Goal: Task Accomplishment & Management: Manage account settings

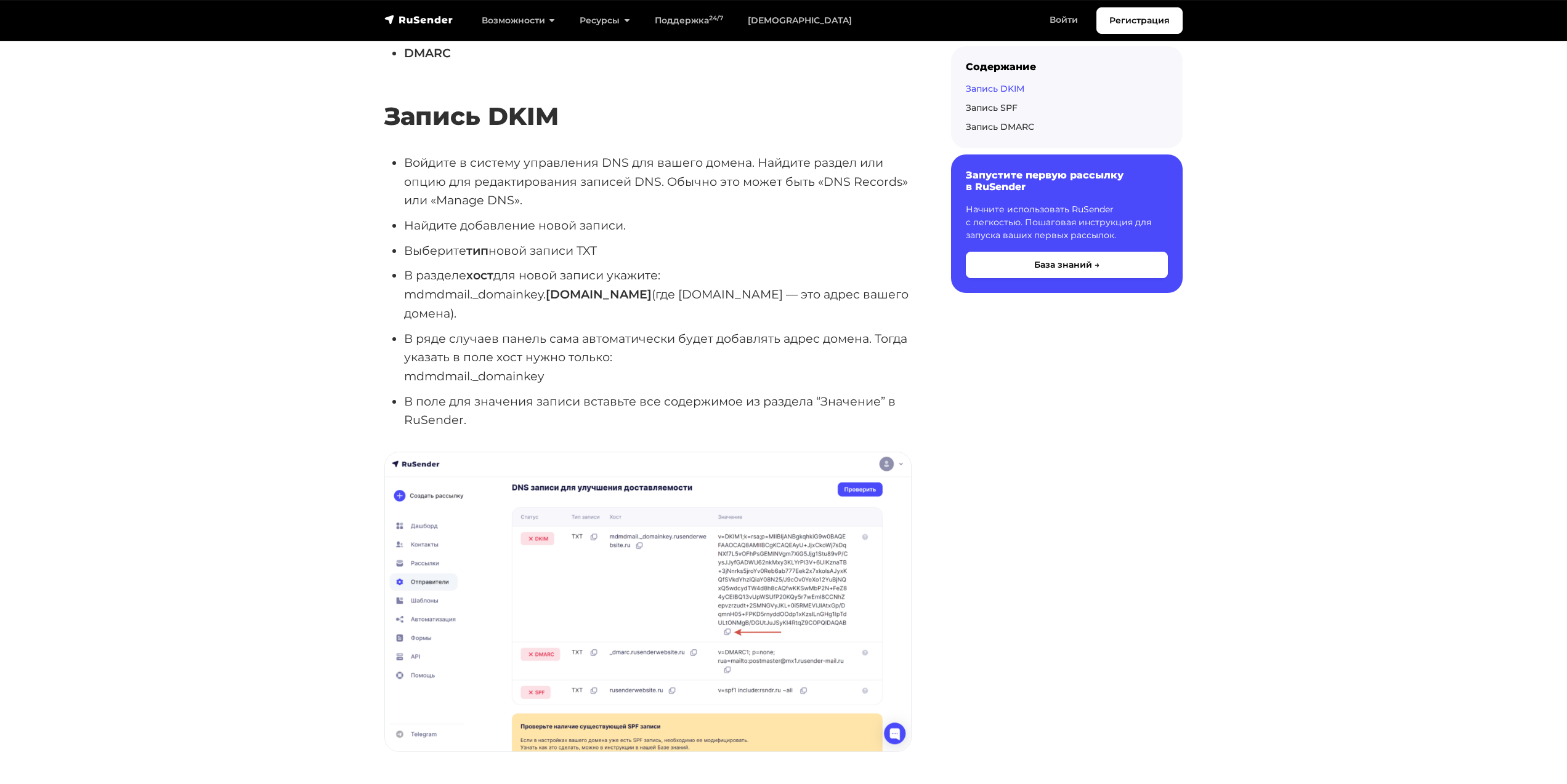
scroll to position [862, 0]
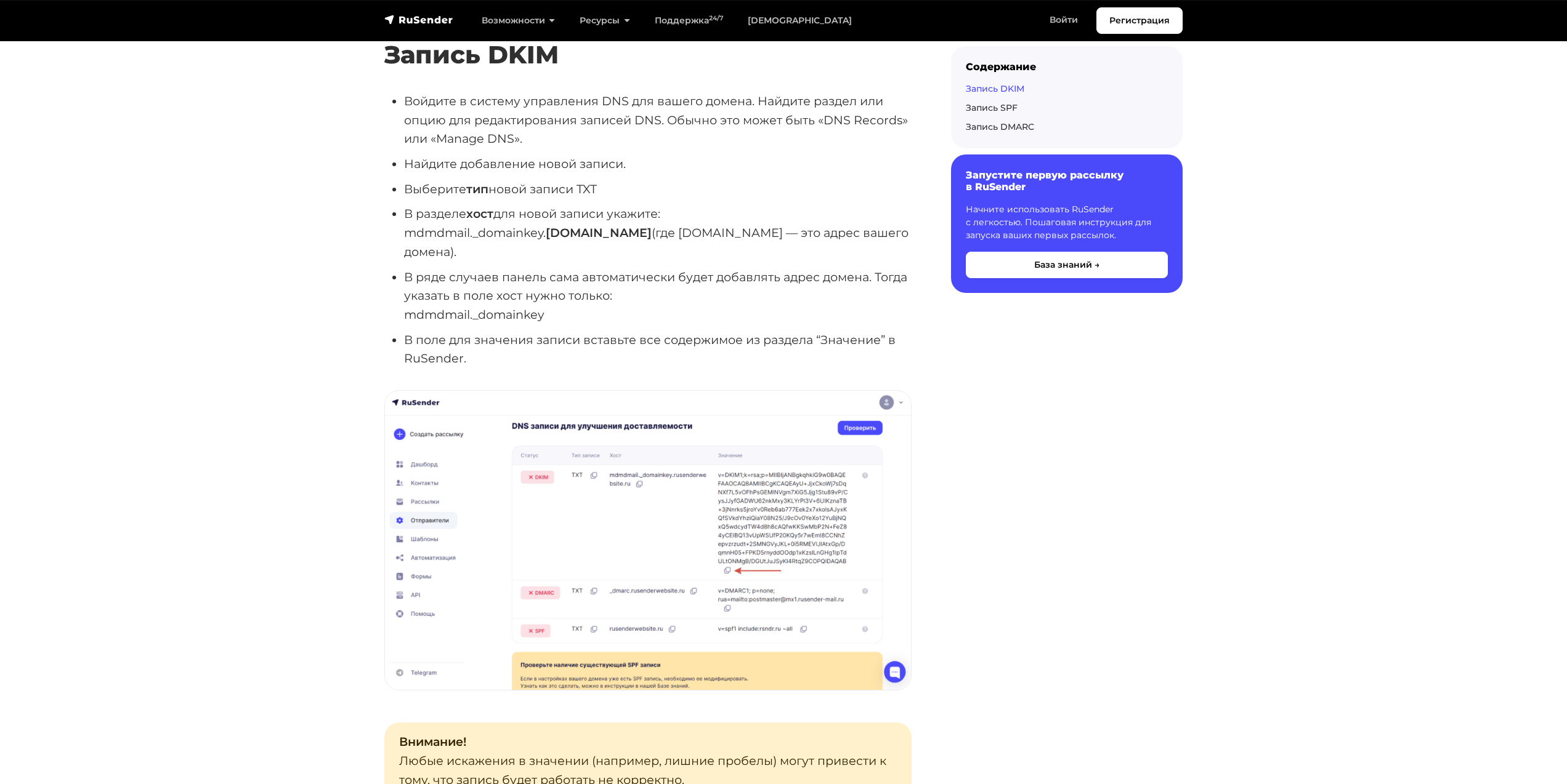
click at [815, 458] on img at bounding box center [648, 540] width 526 height 299
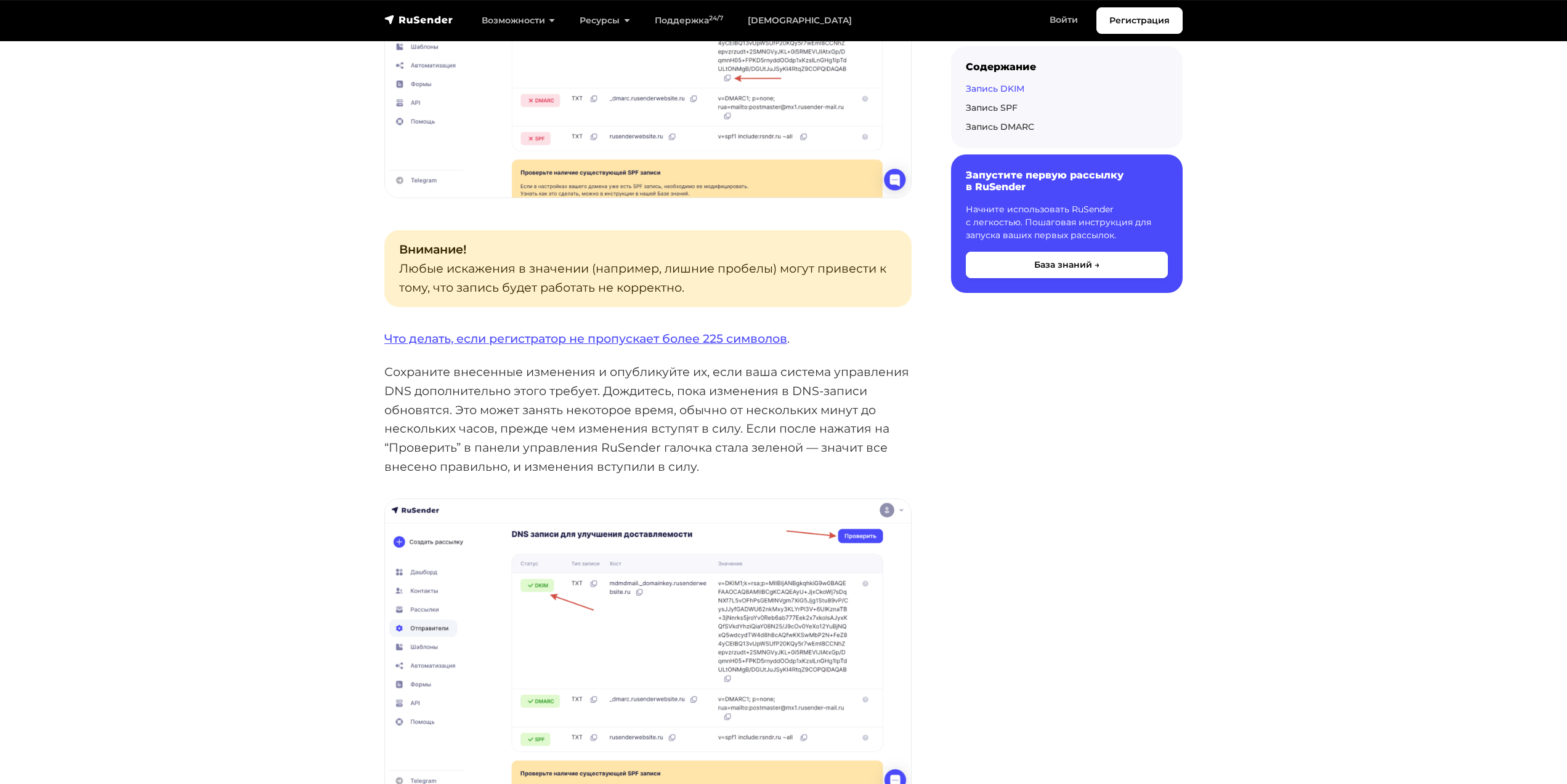
scroll to position [1416, 0]
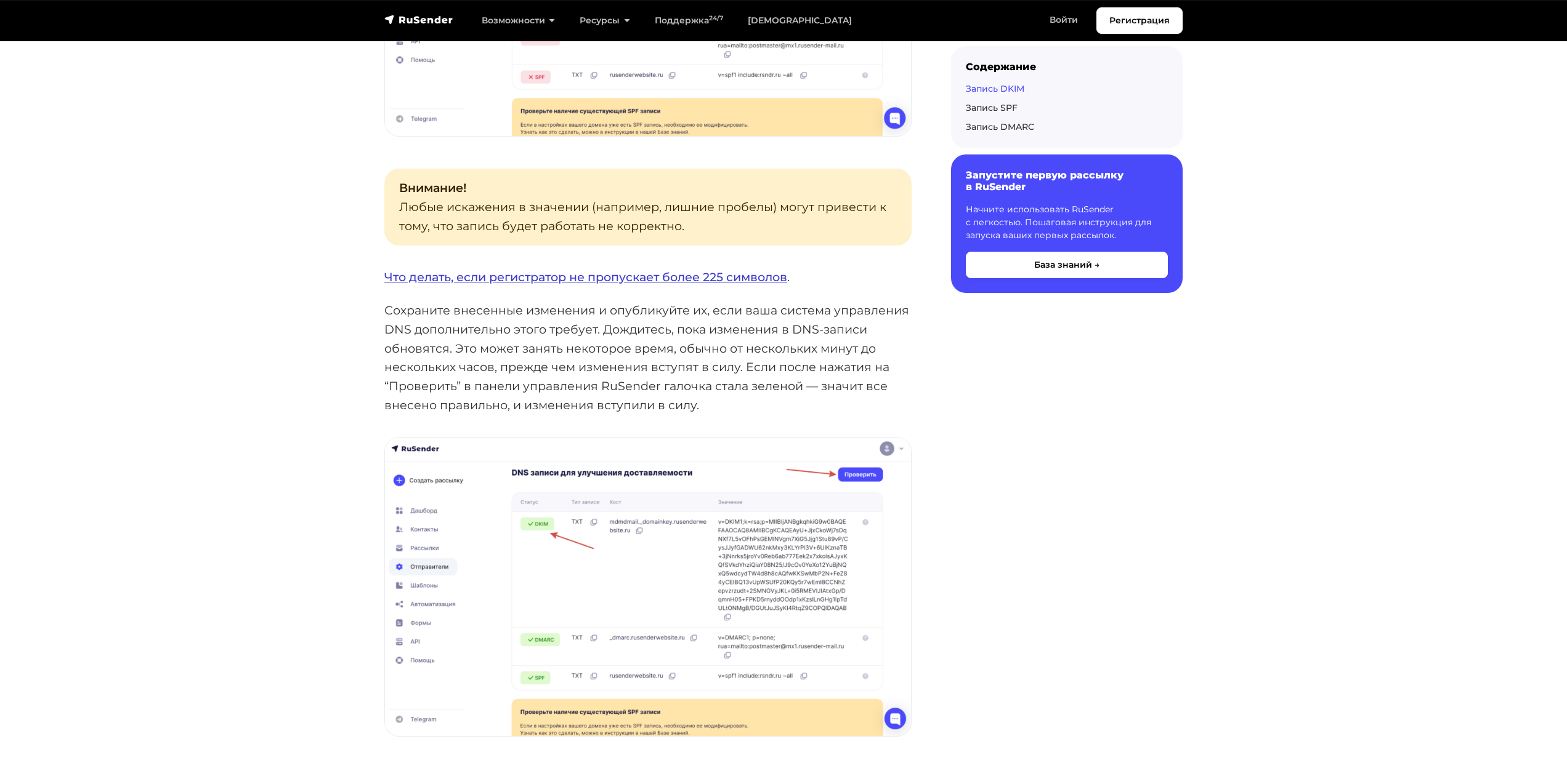
click at [780, 270] on link "Что делать, если регистратор не пропускает более 225 символов" at bounding box center [586, 277] width 403 height 15
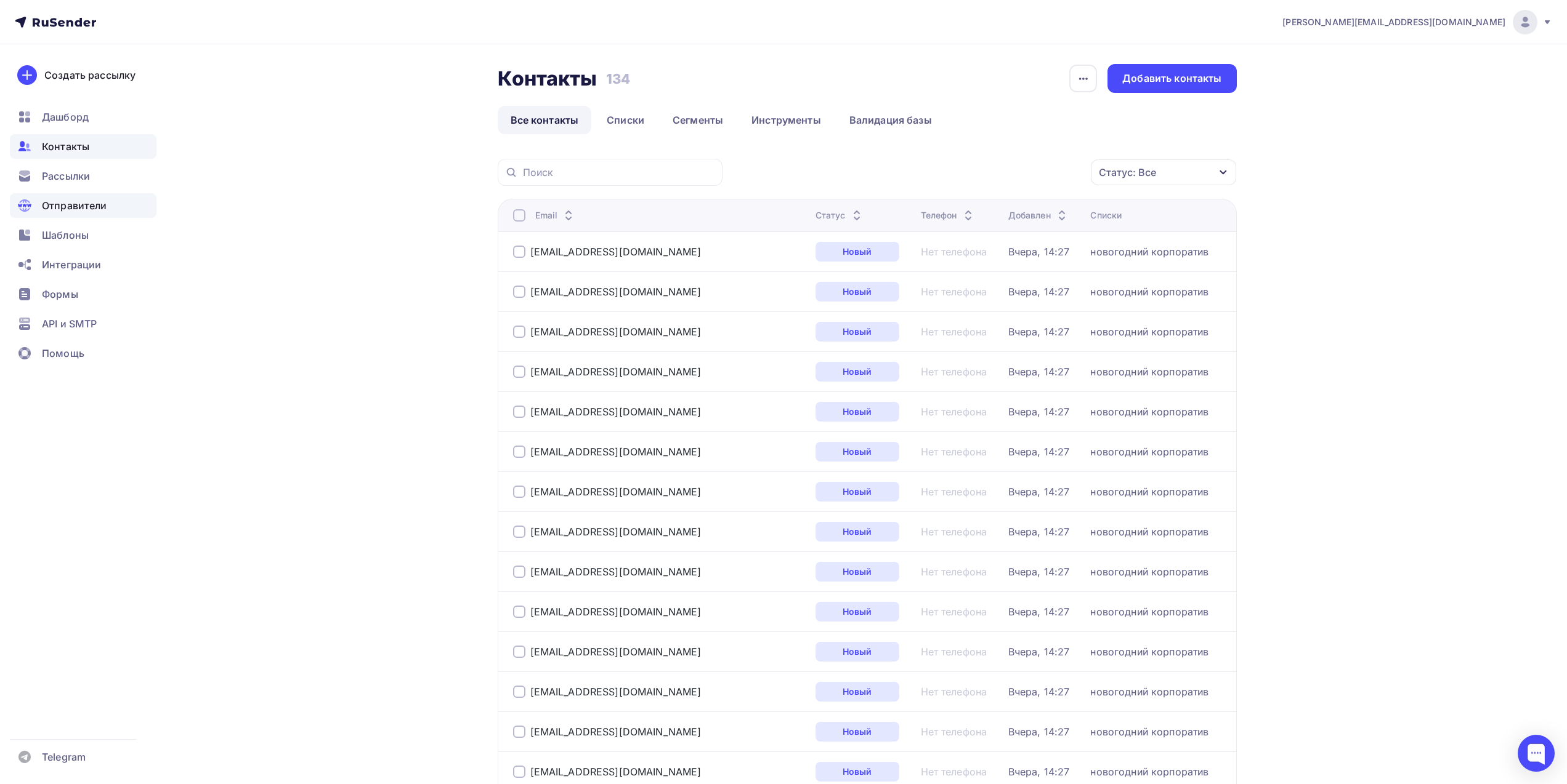
click at [87, 205] on span "Отправители" at bounding box center [74, 205] width 65 height 15
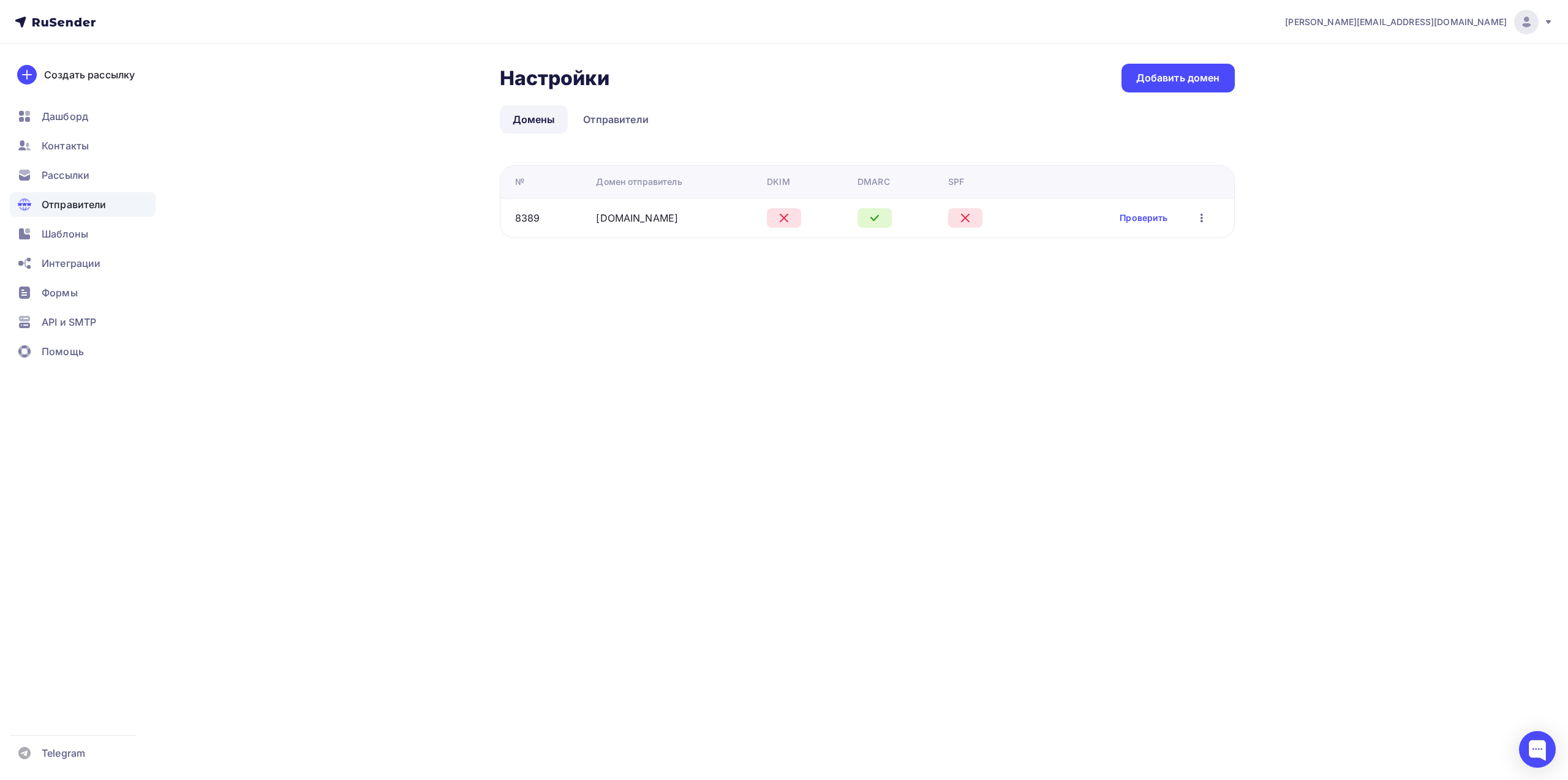
click at [523, 115] on link "Домены" at bounding box center [534, 120] width 69 height 28
click at [1200, 81] on div "Добавить домен" at bounding box center [1178, 78] width 84 height 14
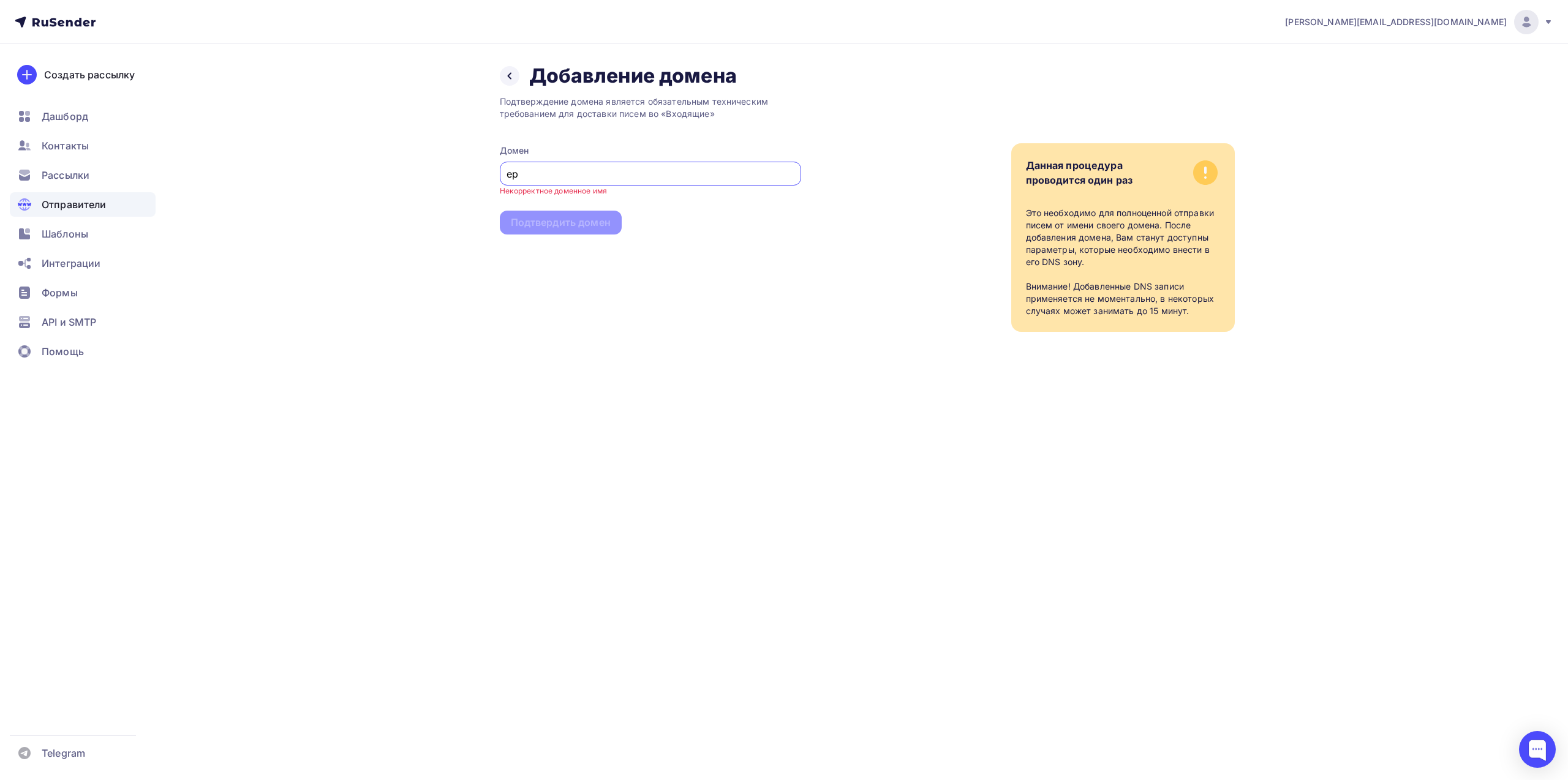
type input "е"
type input "[DOMAIN_NAME]"
click at [563, 213] on div "Подтвердить домен" at bounding box center [561, 212] width 100 height 14
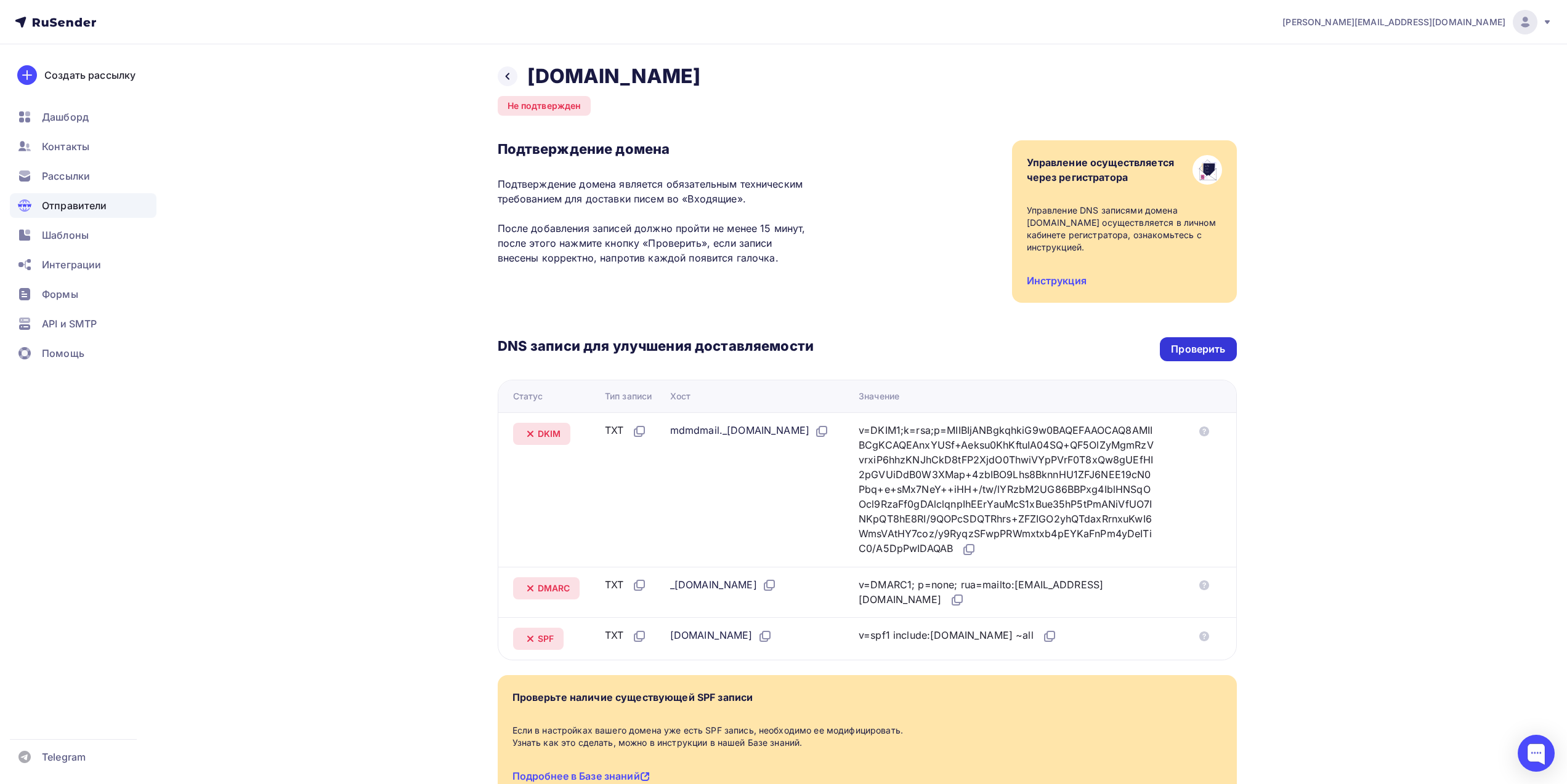
click at [1203, 355] on div "Проверить" at bounding box center [1198, 349] width 54 height 14
click at [507, 73] on icon at bounding box center [508, 77] width 10 height 10
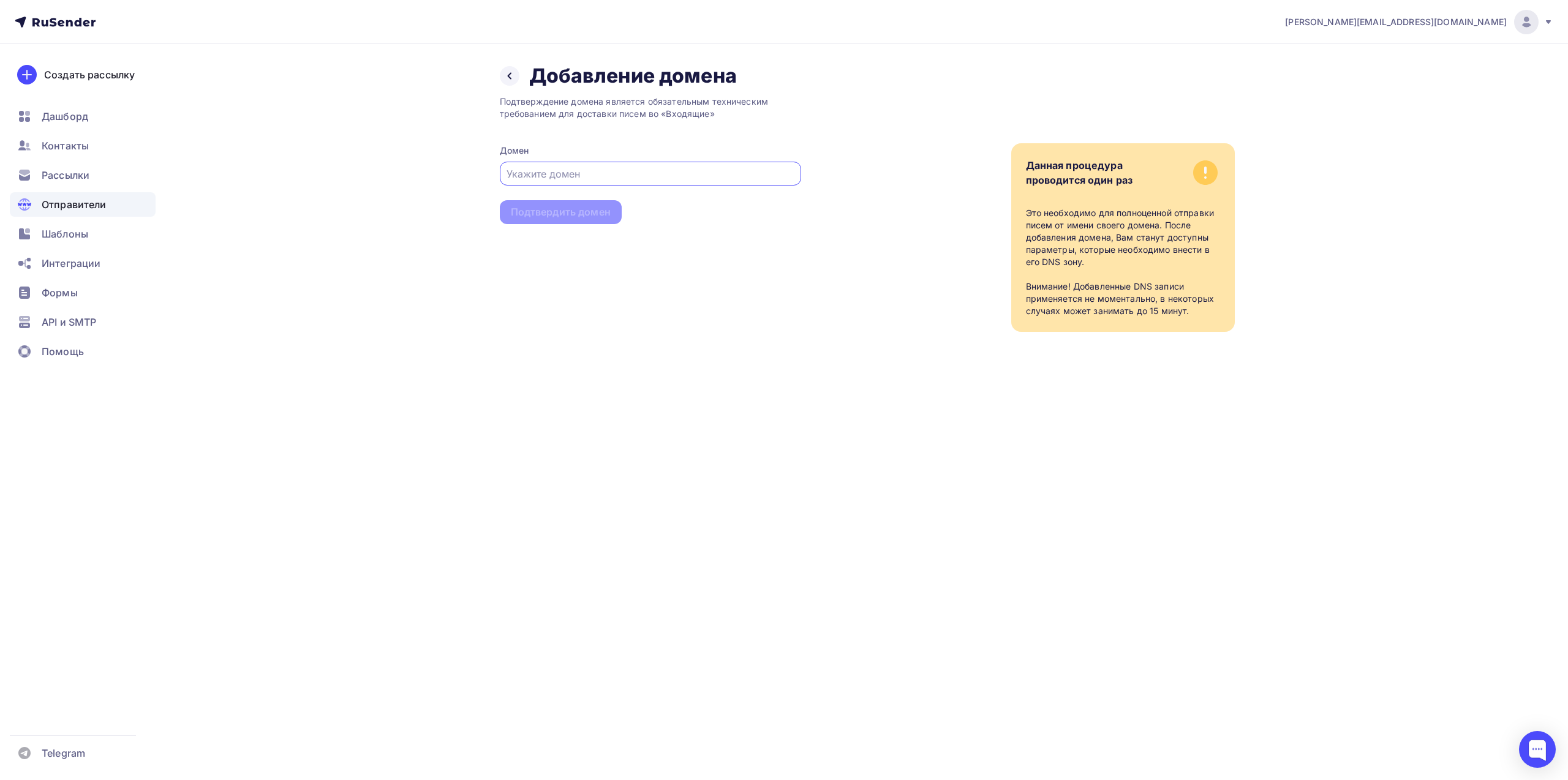
click at [573, 167] on input "text" at bounding box center [651, 174] width 288 height 15
type input "[DOMAIN_NAME]"
drag, startPoint x: 562, startPoint y: 213, endPoint x: 557, endPoint y: 218, distance: 7.1
click at [562, 212] on div "Подтвердить домен" at bounding box center [561, 212] width 100 height 14
click at [535, 211] on div "Подтвердить домен" at bounding box center [561, 212] width 100 height 14
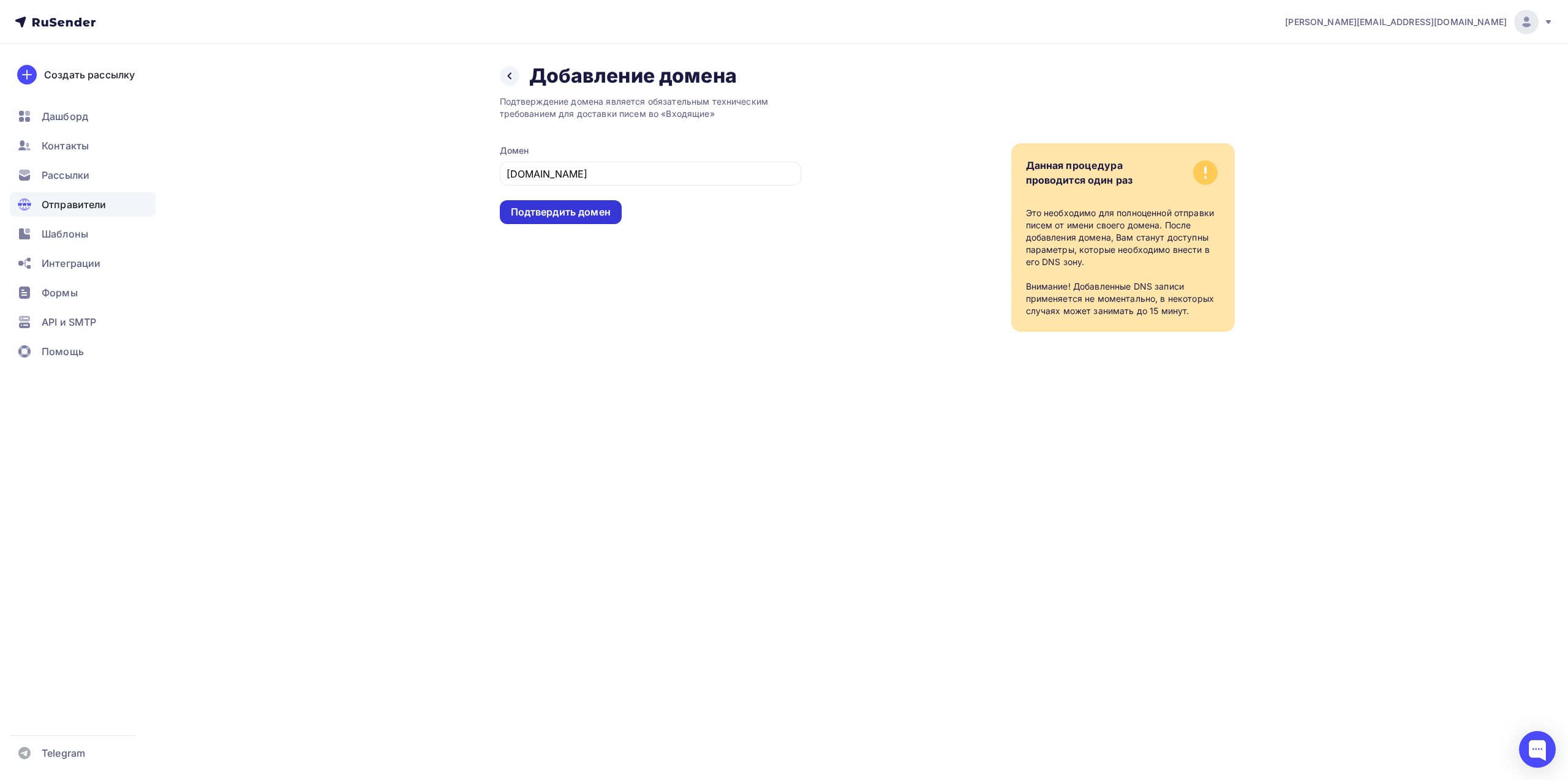
click at [589, 211] on div "Подтвердить домен" at bounding box center [561, 212] width 100 height 14
click at [81, 202] on span "Отправители" at bounding box center [74, 204] width 65 height 15
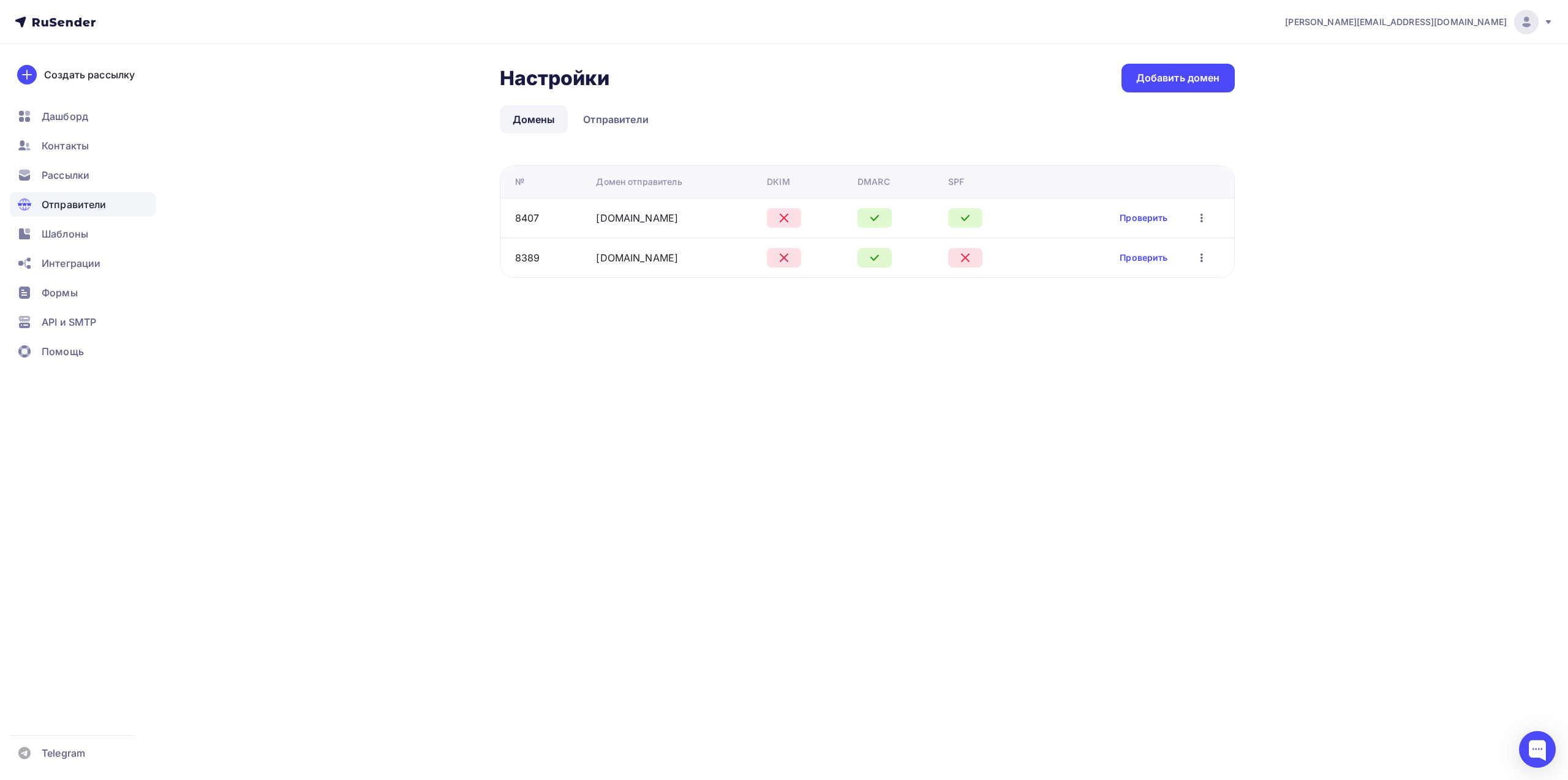
click at [1202, 216] on icon "button" at bounding box center [1202, 218] width 15 height 15
click at [992, 118] on ul "Домены Отправители" at bounding box center [868, 120] width 735 height 28
click at [622, 118] on link "Отправители" at bounding box center [616, 120] width 91 height 28
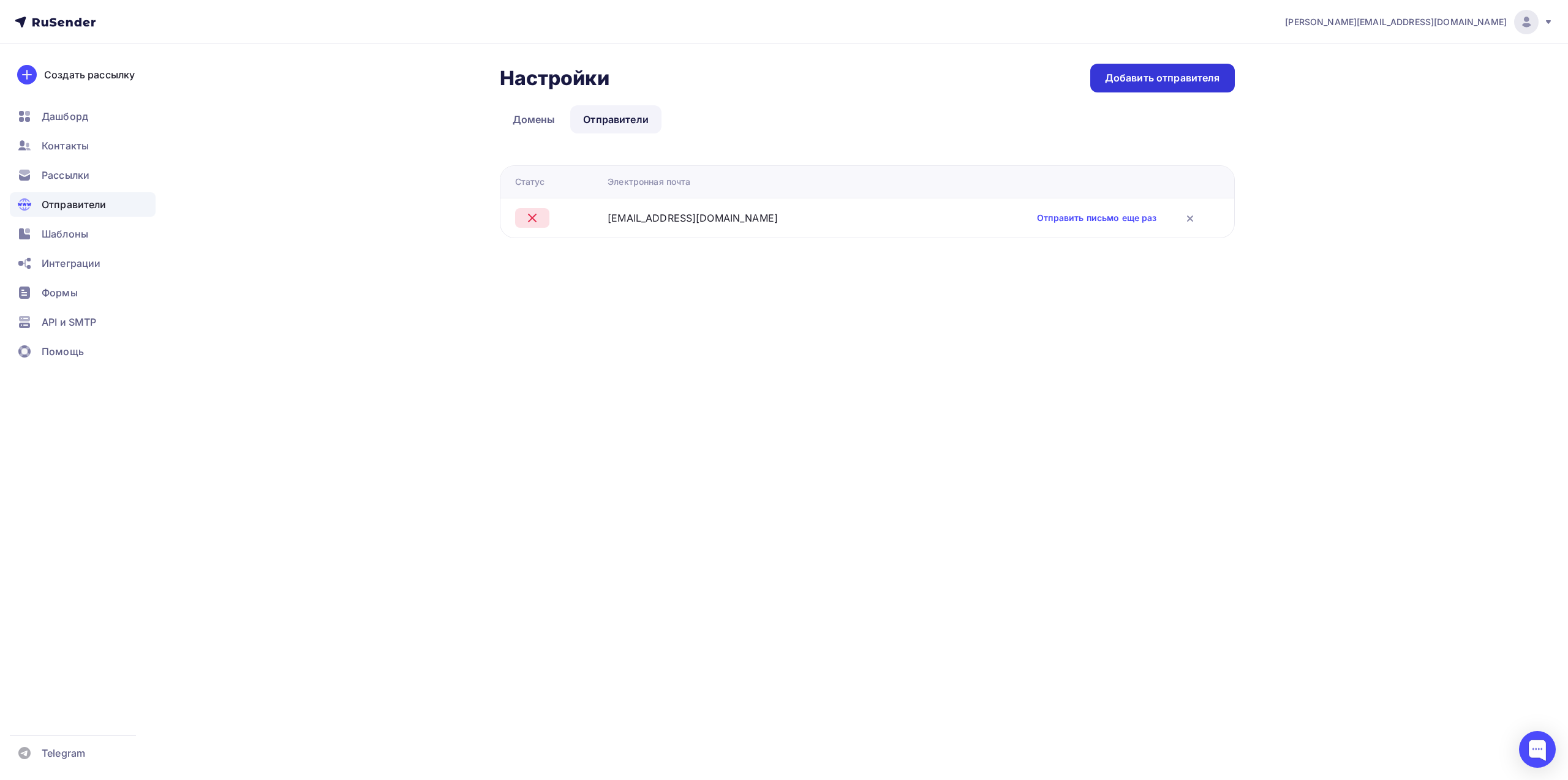
click at [1173, 81] on div "Добавить отправителя" at bounding box center [1162, 78] width 116 height 14
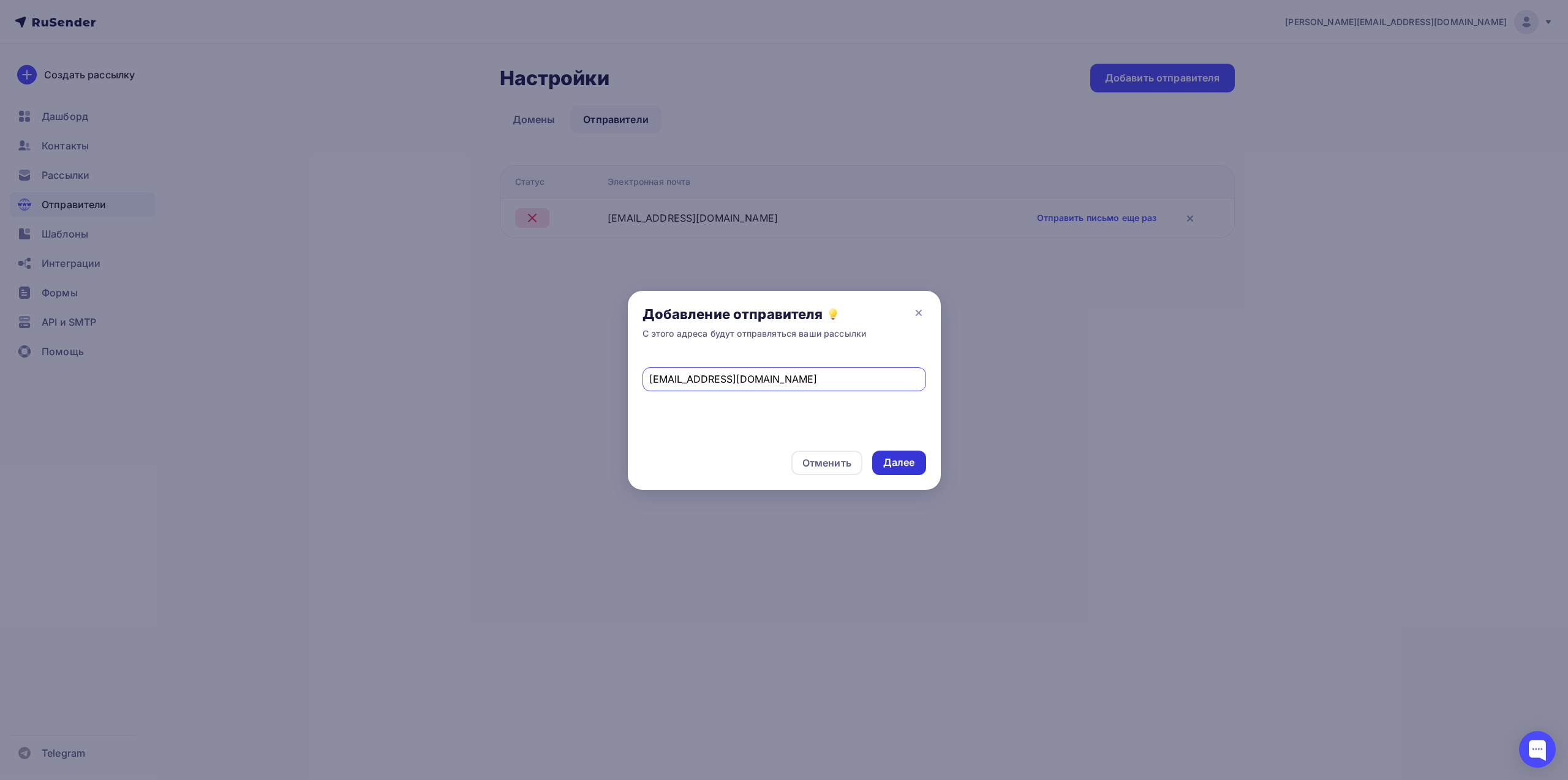
type input "[EMAIL_ADDRESS][DOMAIN_NAME]"
click at [906, 465] on div "Далее" at bounding box center [899, 463] width 32 height 14
click at [872, 423] on link "отредактируйте политику DMARC" at bounding box center [819, 422] width 125 height 9
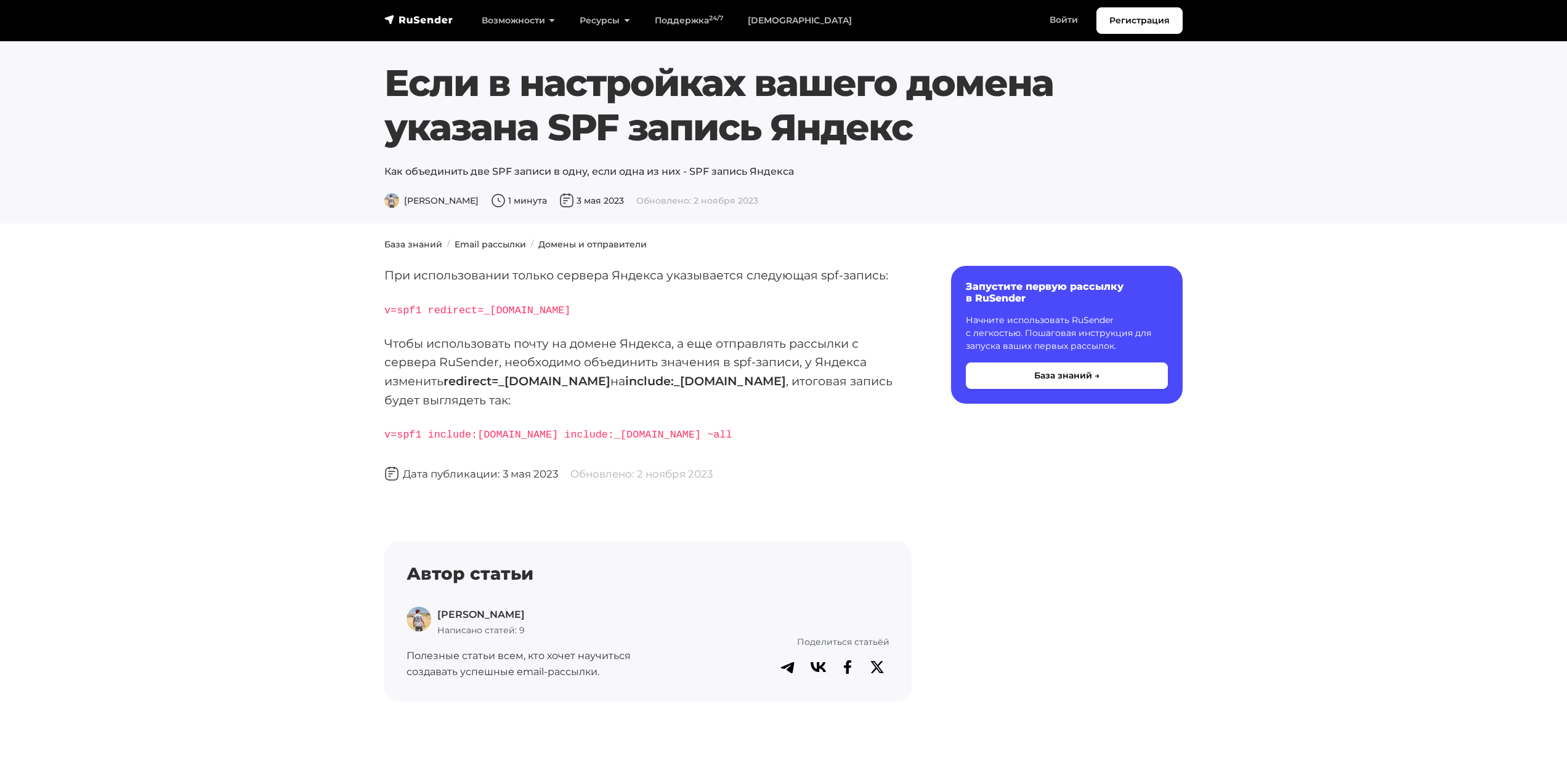
drag, startPoint x: 627, startPoint y: 266, endPoint x: 1250, endPoint y: 151, distance: 633.5
click at [1250, 151] on section "Если в настройках вашего домена указана SPF запись Яндекс Как объединить две SP…" at bounding box center [784, 112] width 1567 height 224
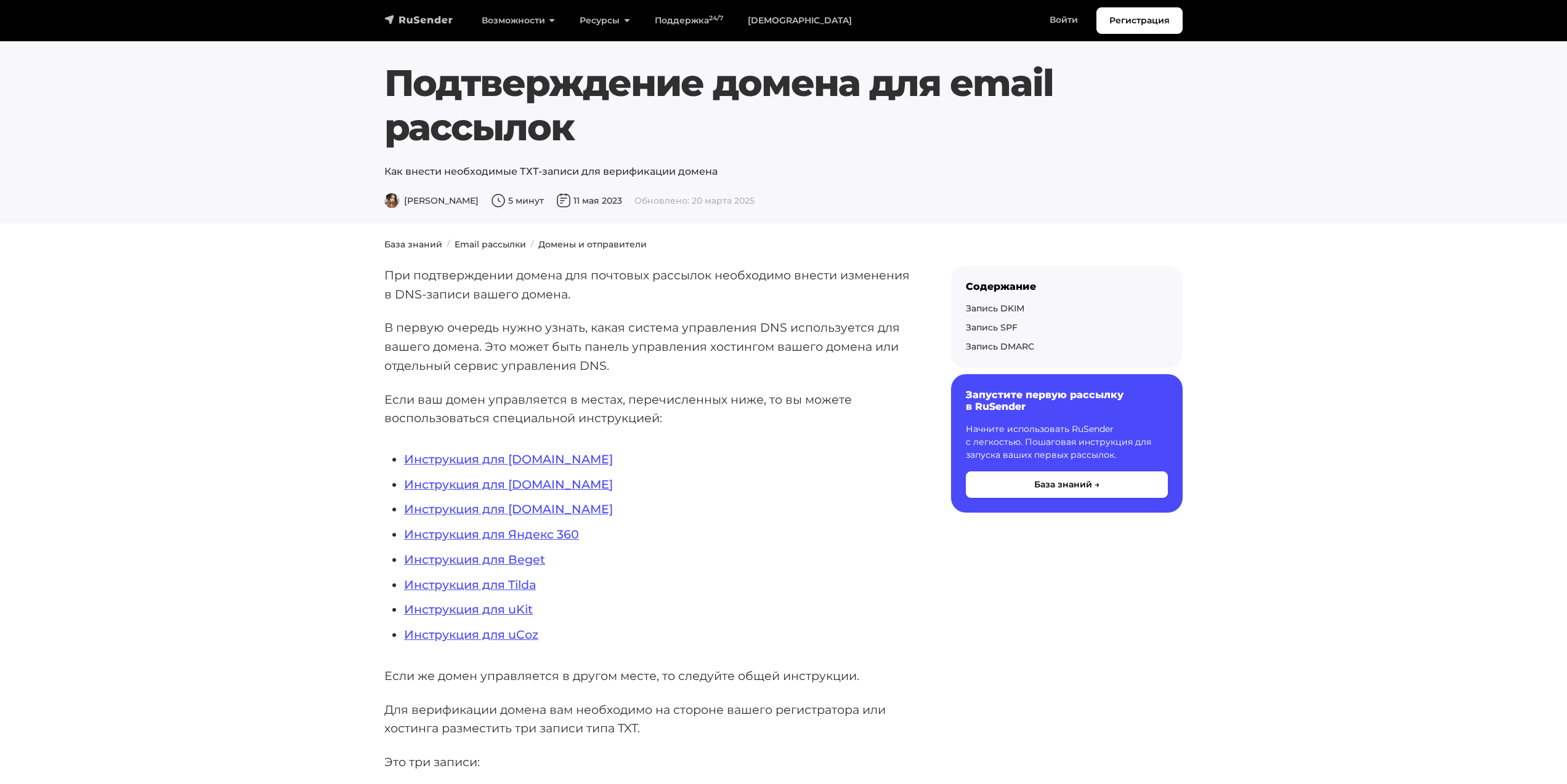
click at [436, 18] on img "navbar" at bounding box center [418, 19] width 69 height 13
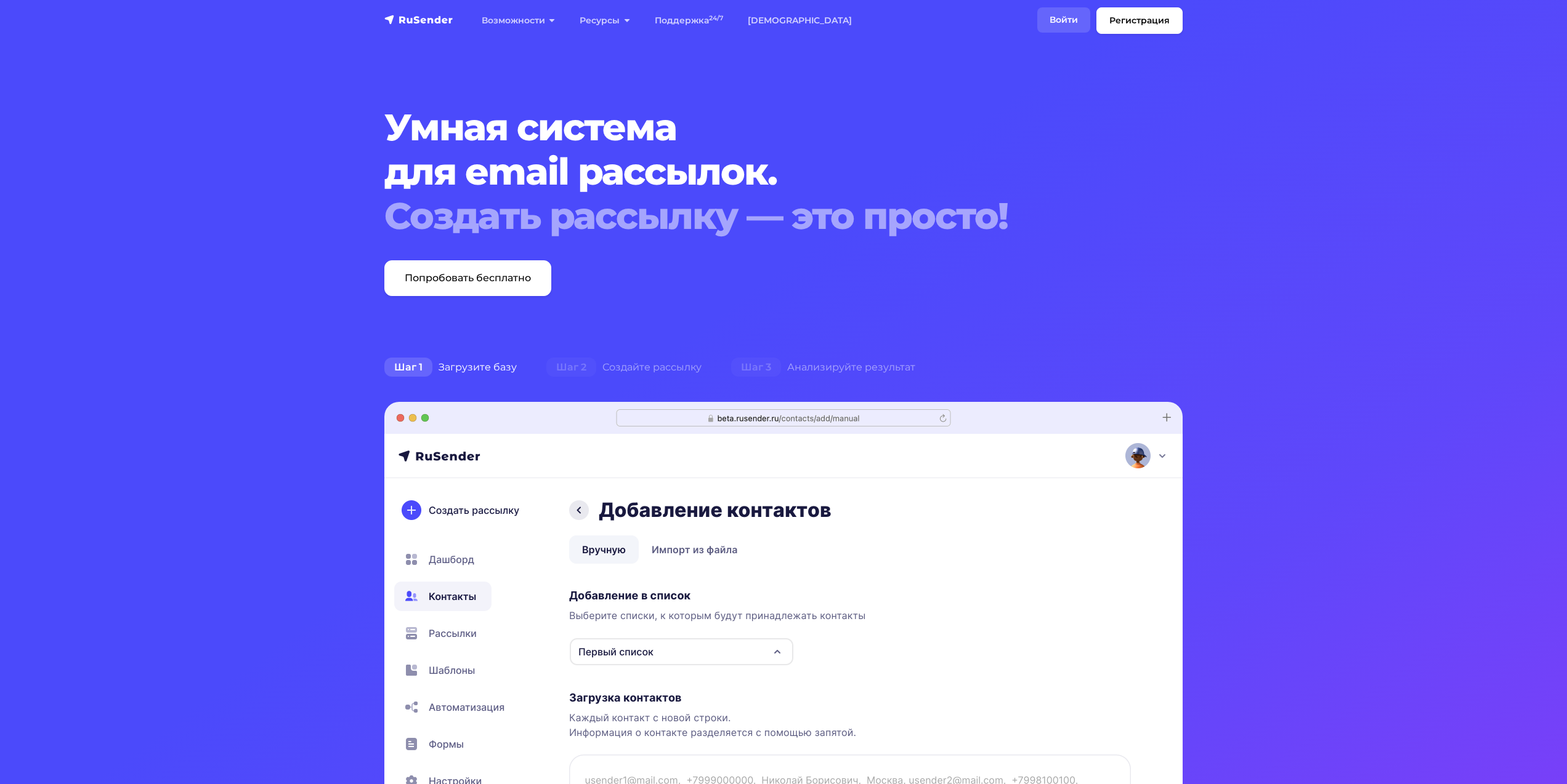
click at [1067, 23] on link "Войти" at bounding box center [1063, 20] width 53 height 25
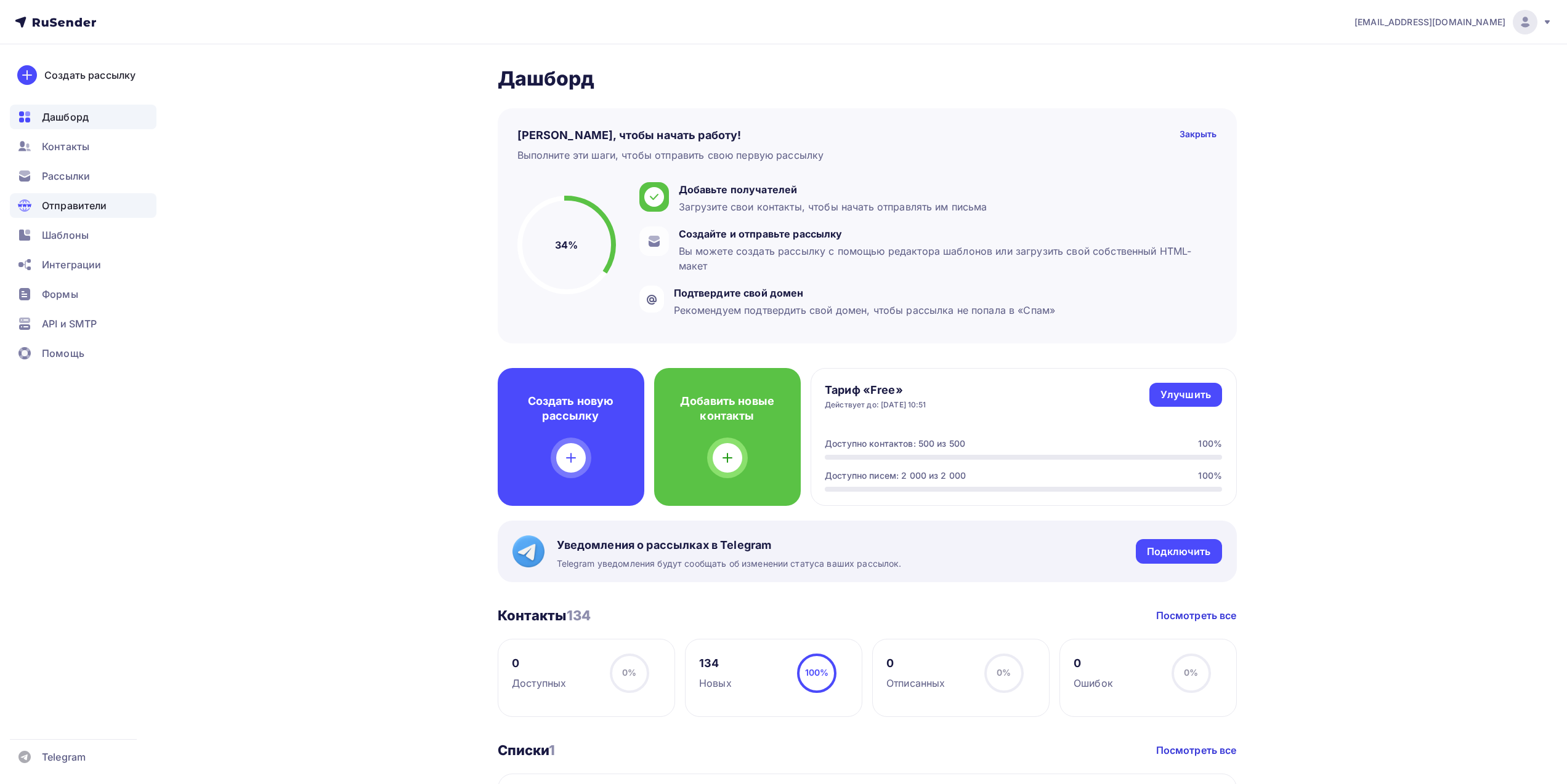
click at [87, 205] on span "Отправители" at bounding box center [74, 205] width 65 height 15
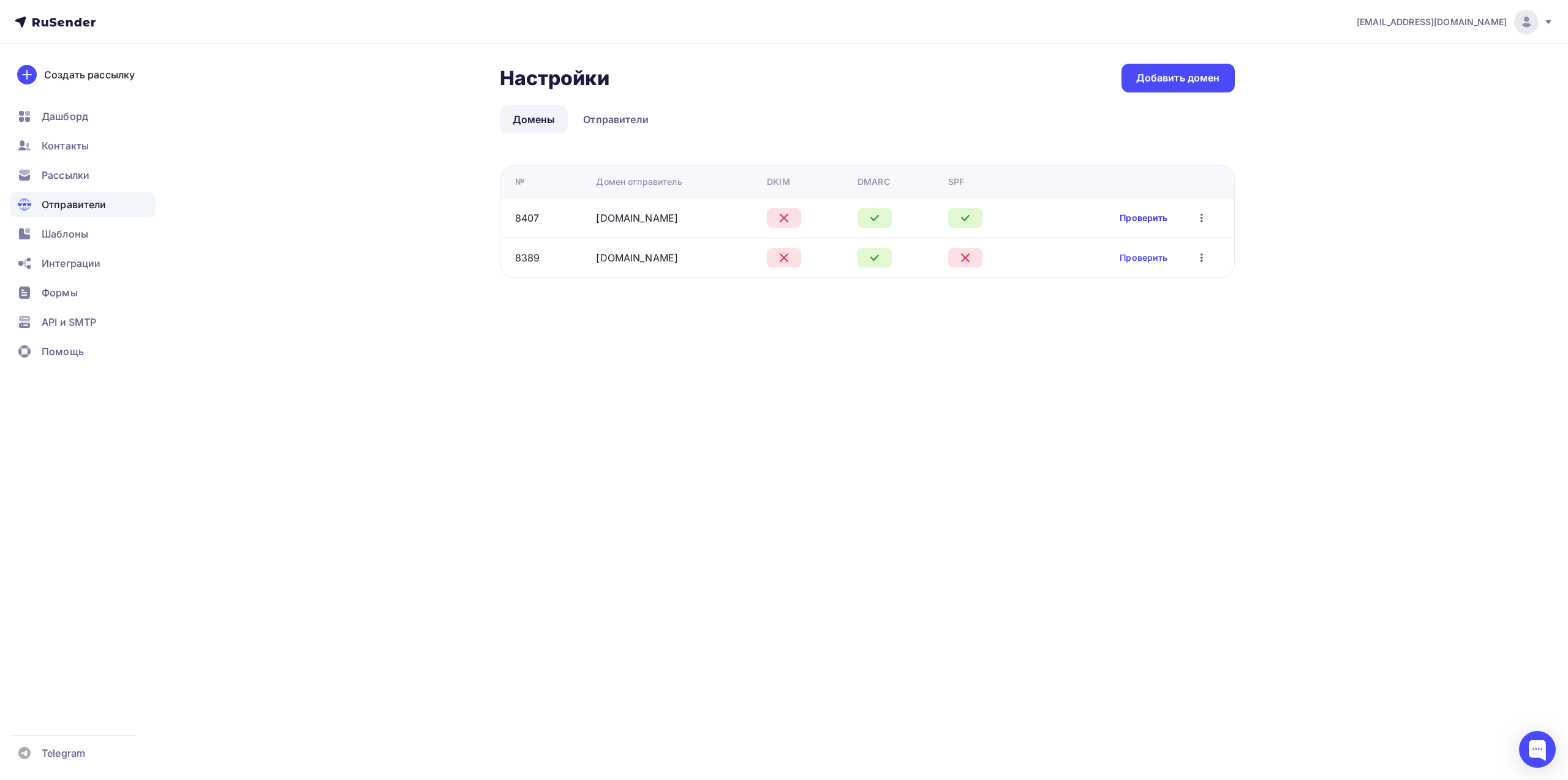
click at [1144, 213] on link "Проверить" at bounding box center [1144, 218] width 48 height 12
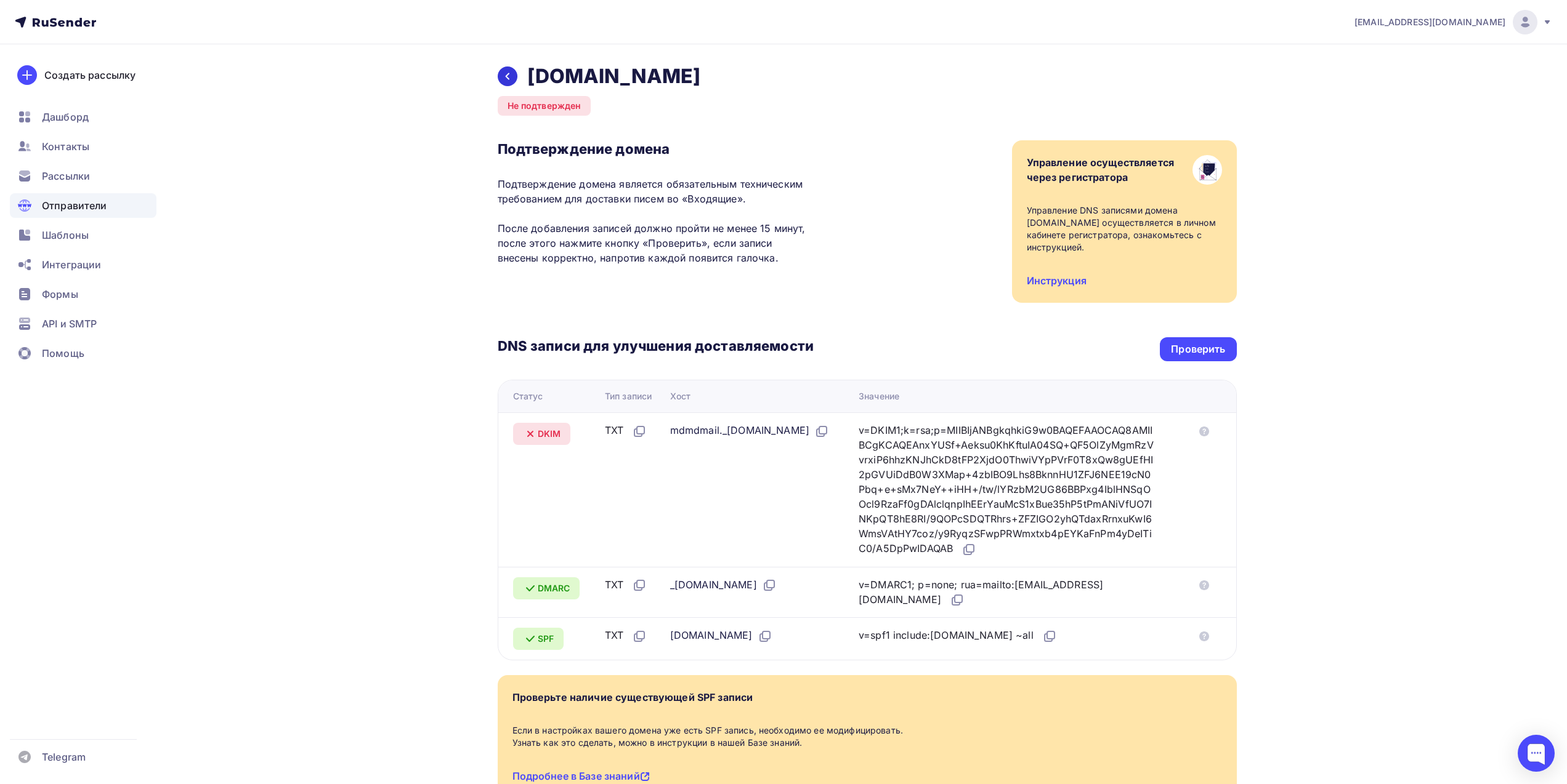
click at [507, 75] on icon at bounding box center [507, 77] width 4 height 7
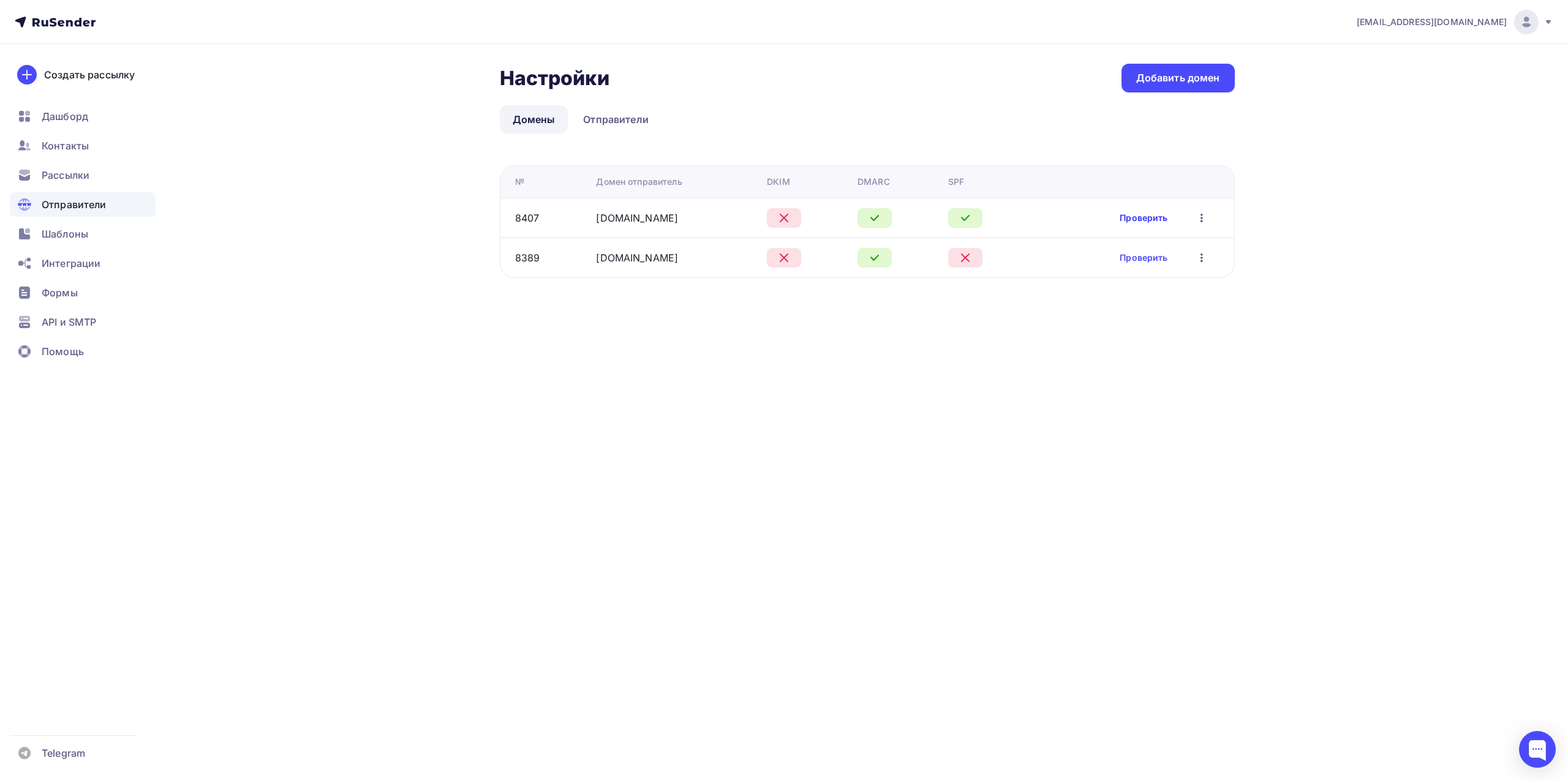
click at [1139, 220] on link "Проверить" at bounding box center [1144, 218] width 48 height 12
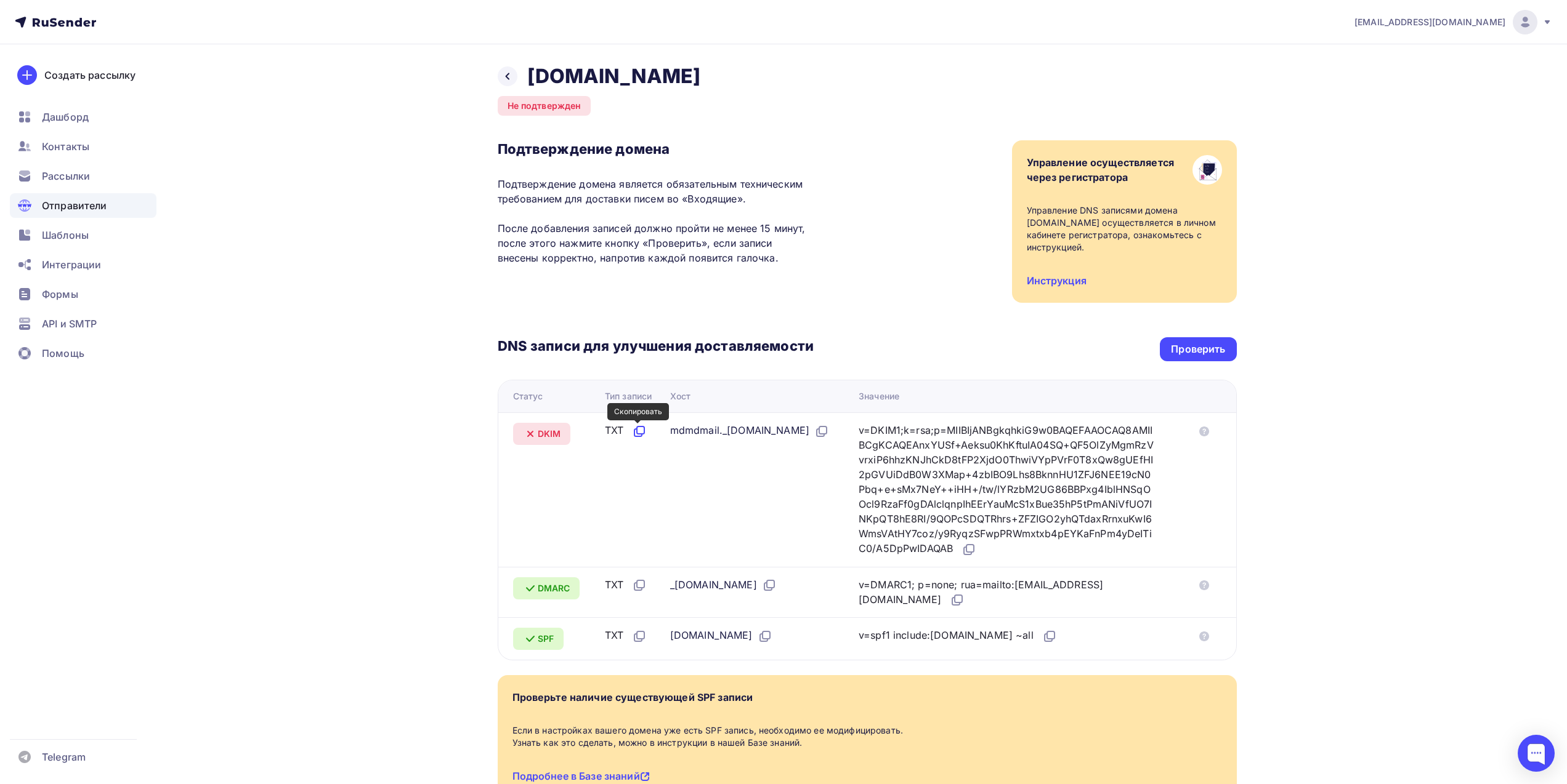
click at [636, 431] on icon at bounding box center [639, 432] width 15 height 15
click at [829, 432] on icon at bounding box center [822, 432] width 15 height 15
click at [976, 549] on icon at bounding box center [969, 550] width 15 height 15
click at [897, 114] on div "Назад thlotos.com Не подтвержден Подтверждение домена Подтверждение домена явля…" at bounding box center [867, 447] width 739 height 765
click at [1206, 346] on div "Проверить" at bounding box center [1198, 349] width 54 height 14
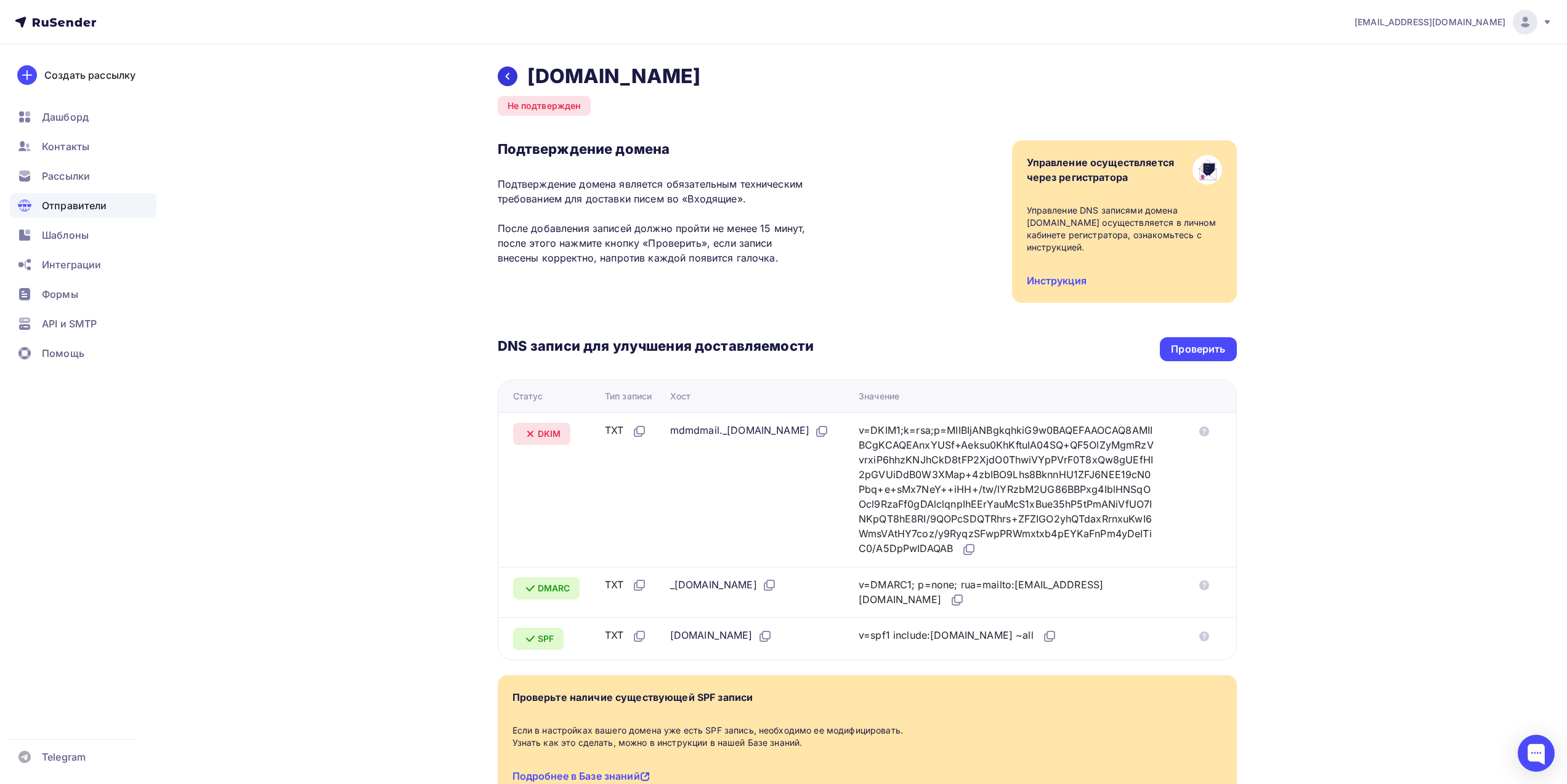
click at [504, 74] on icon at bounding box center [508, 77] width 10 height 10
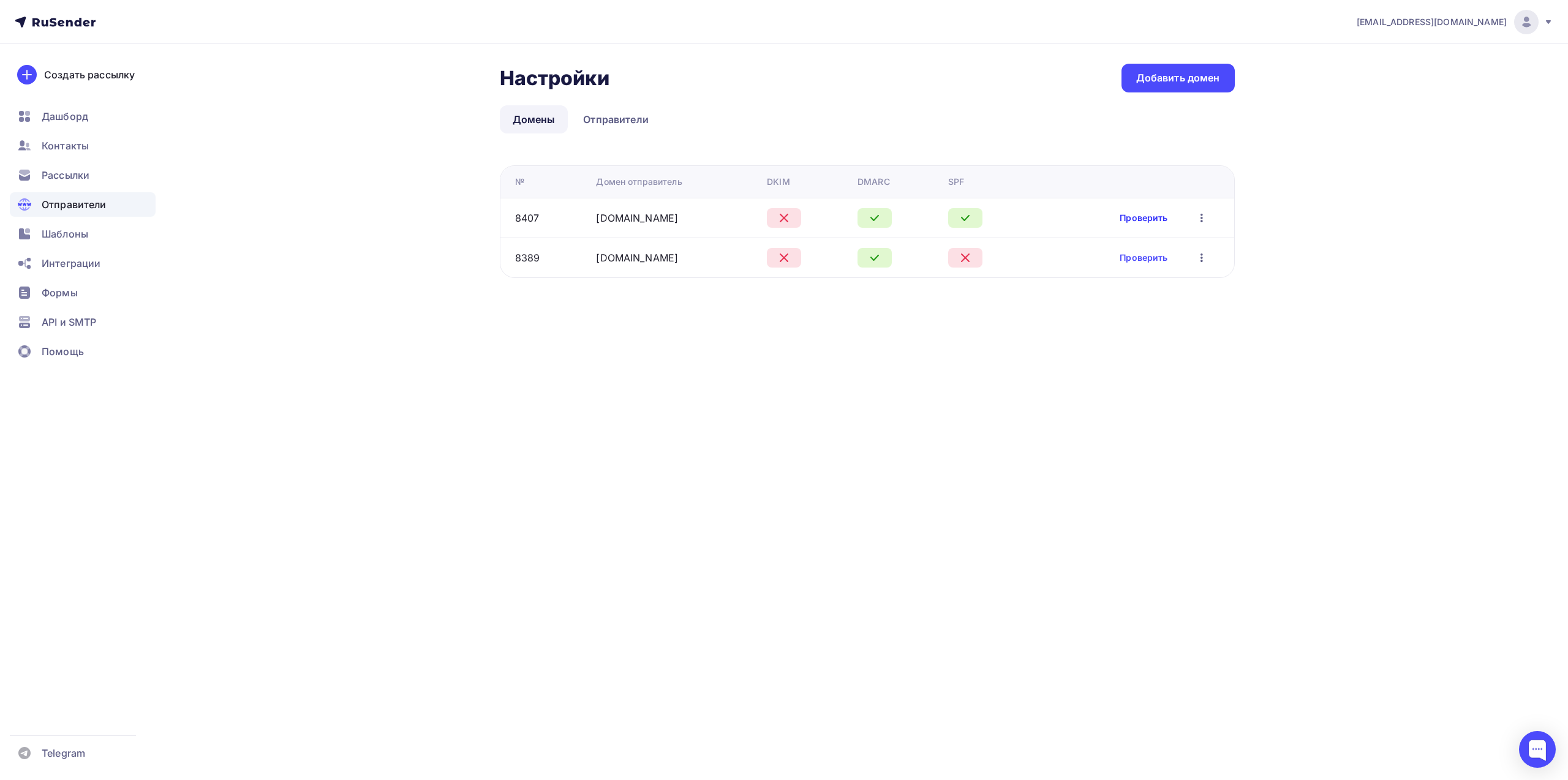
click at [1139, 218] on link "Проверить" at bounding box center [1144, 218] width 48 height 12
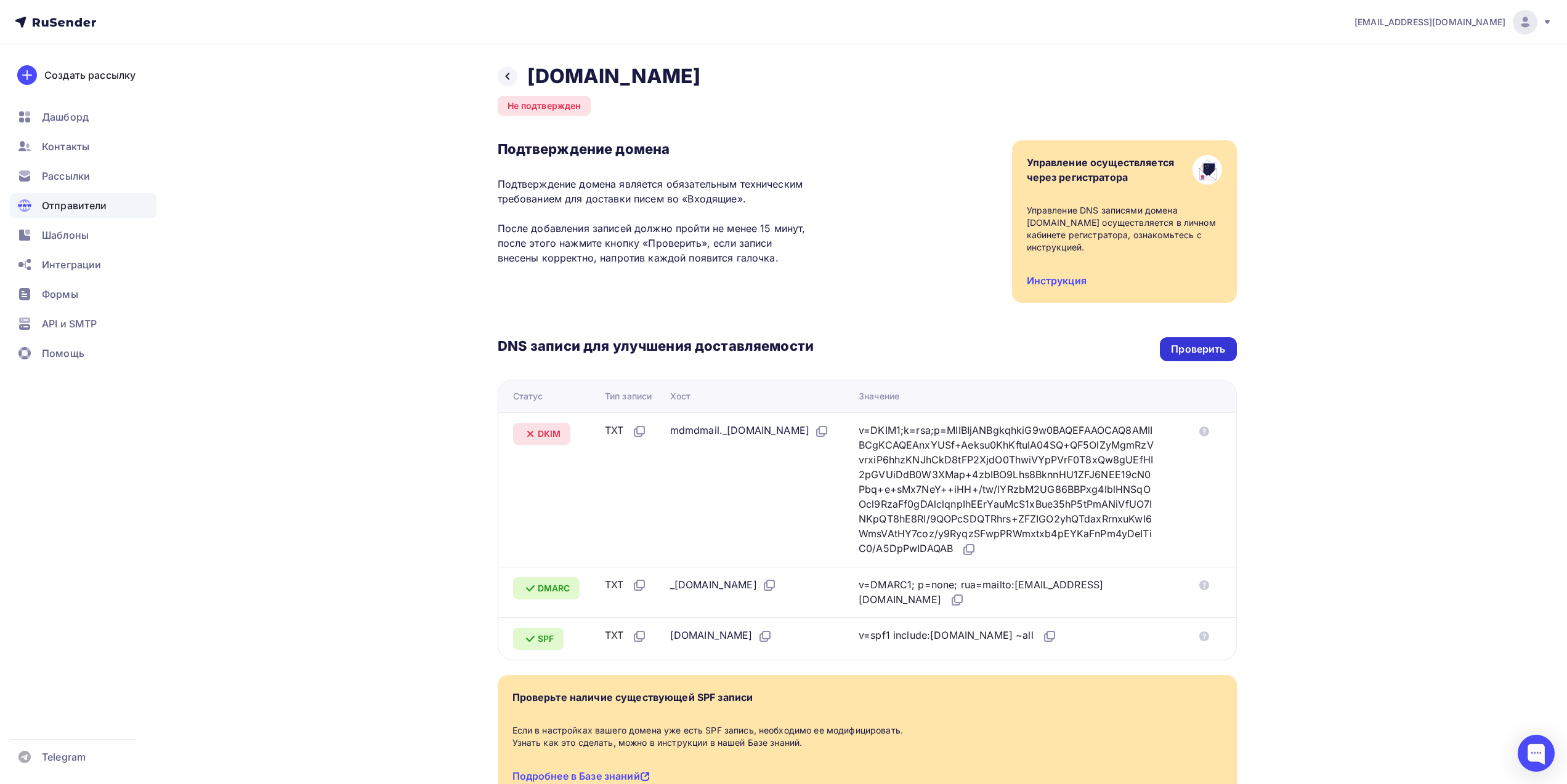
click at [1205, 346] on div "Проверить" at bounding box center [1198, 349] width 54 height 14
click at [1199, 346] on div "Проверить" at bounding box center [1198, 349] width 54 height 14
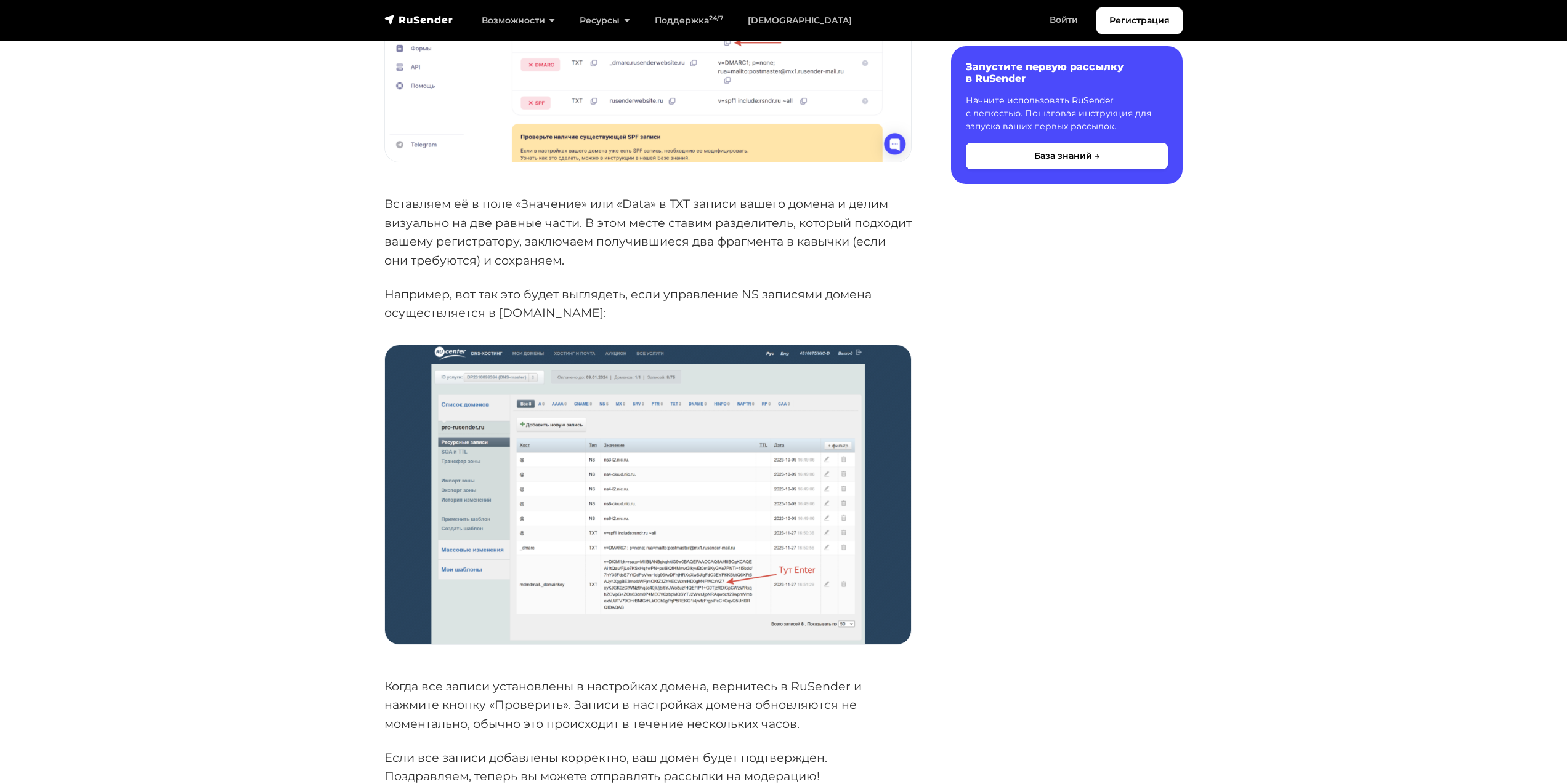
scroll to position [615, 0]
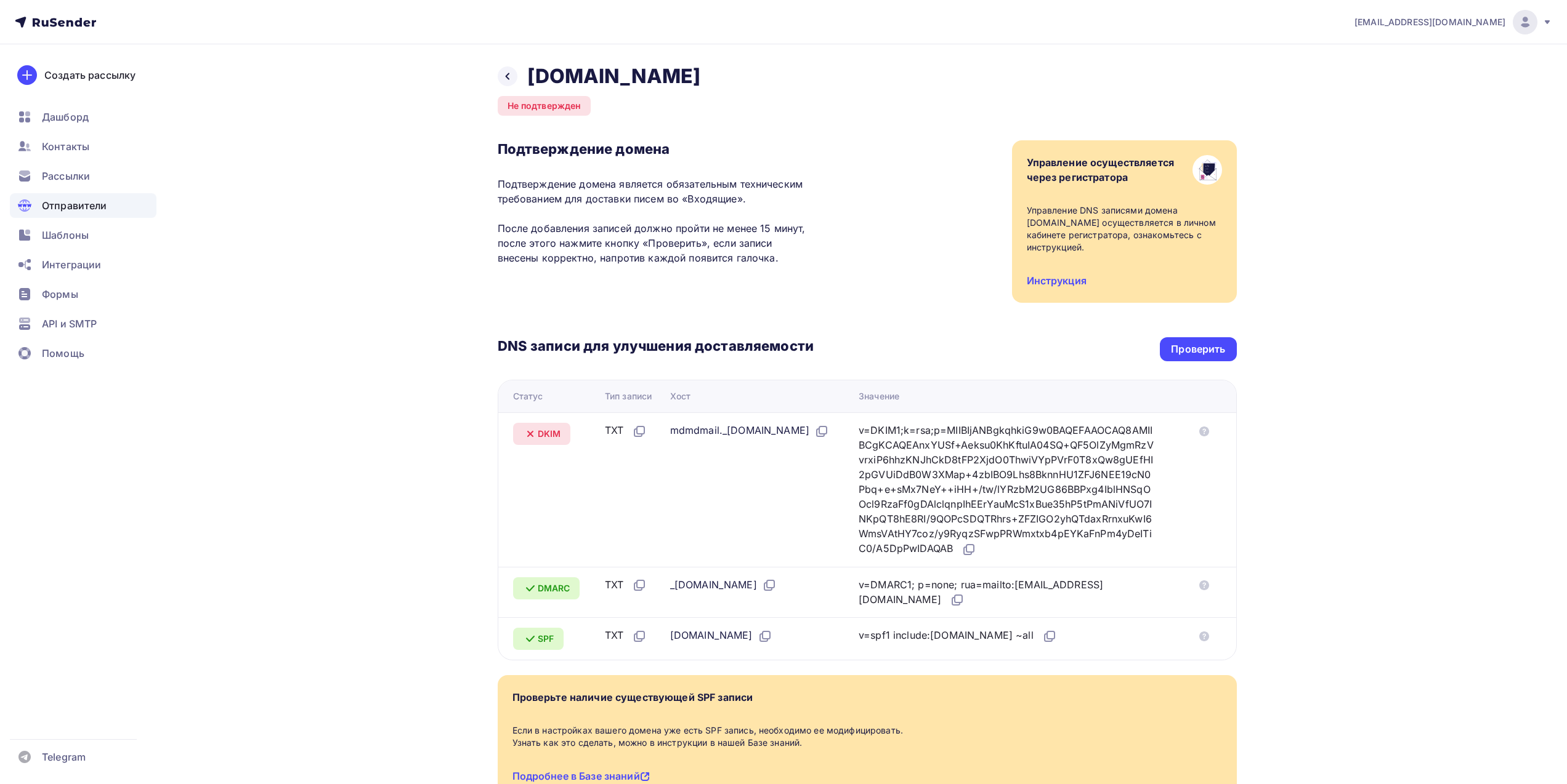
click at [1183, 346] on div "Проверить" at bounding box center [1198, 349] width 54 height 14
click at [1188, 344] on div "Проверить" at bounding box center [1198, 349] width 54 height 14
click at [508, 75] on icon at bounding box center [508, 77] width 10 height 10
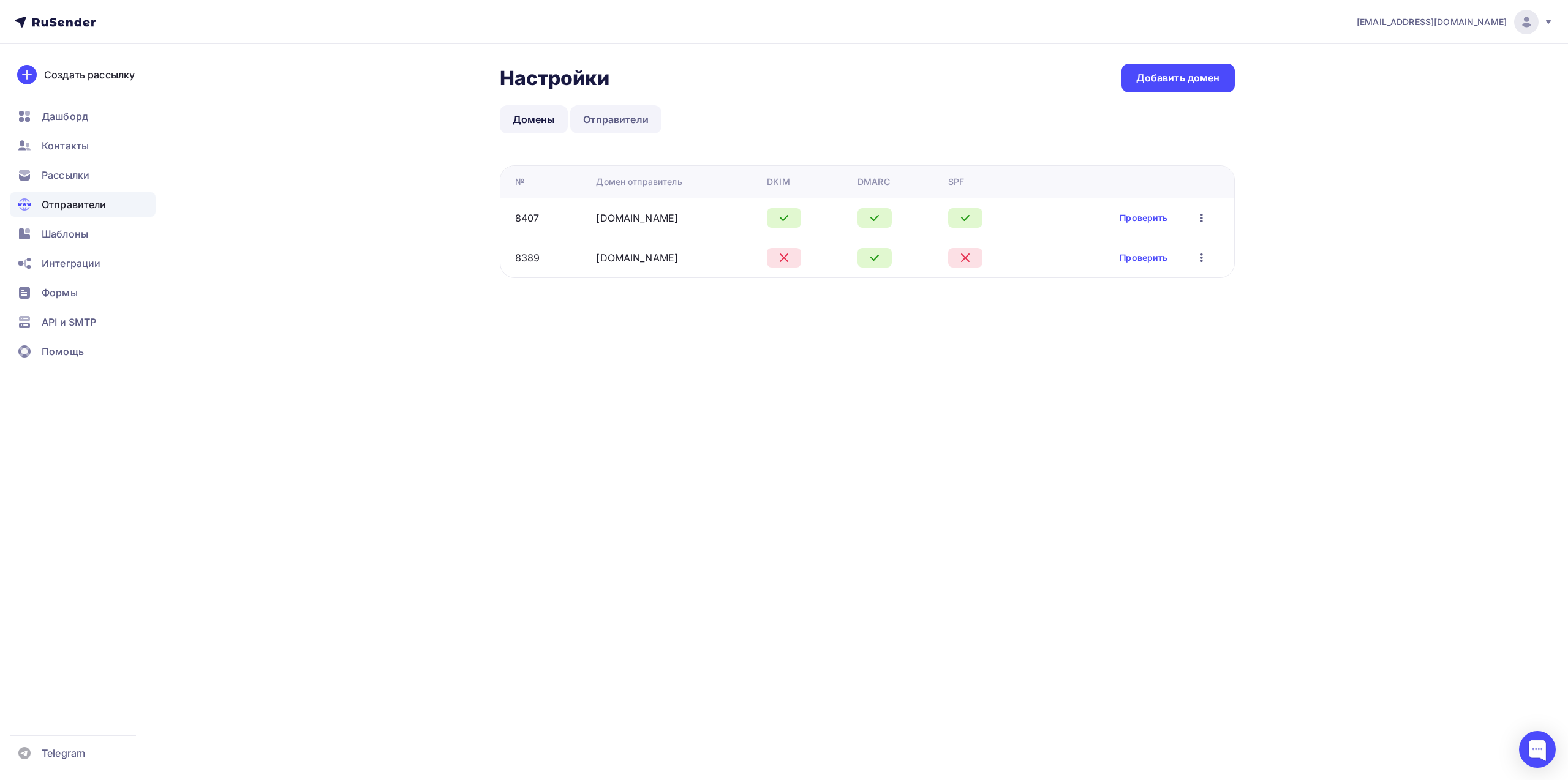
click at [614, 113] on link "Отправители" at bounding box center [616, 120] width 91 height 28
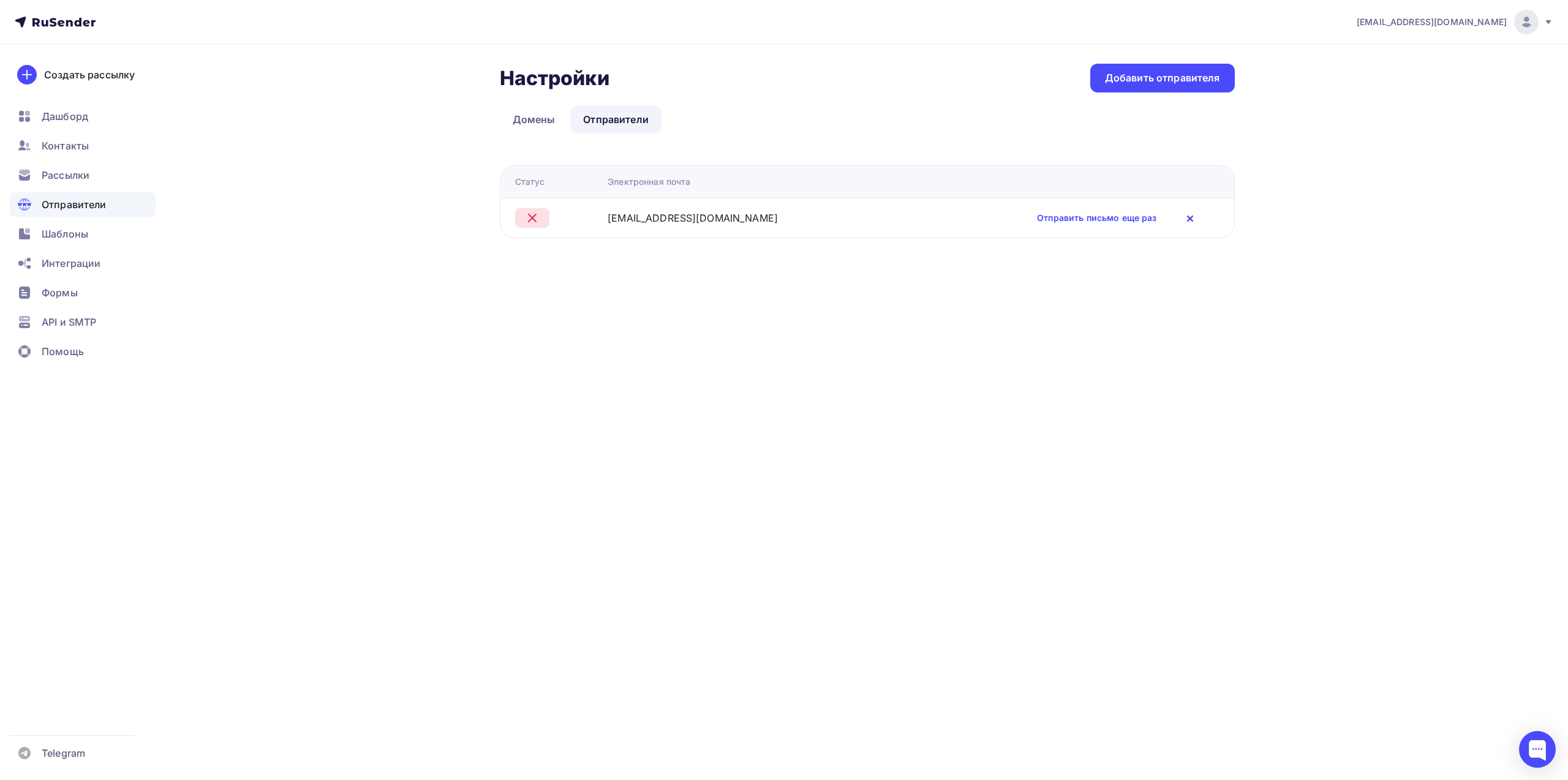
click at [1183, 216] on icon at bounding box center [1191, 218] width 15 height 15
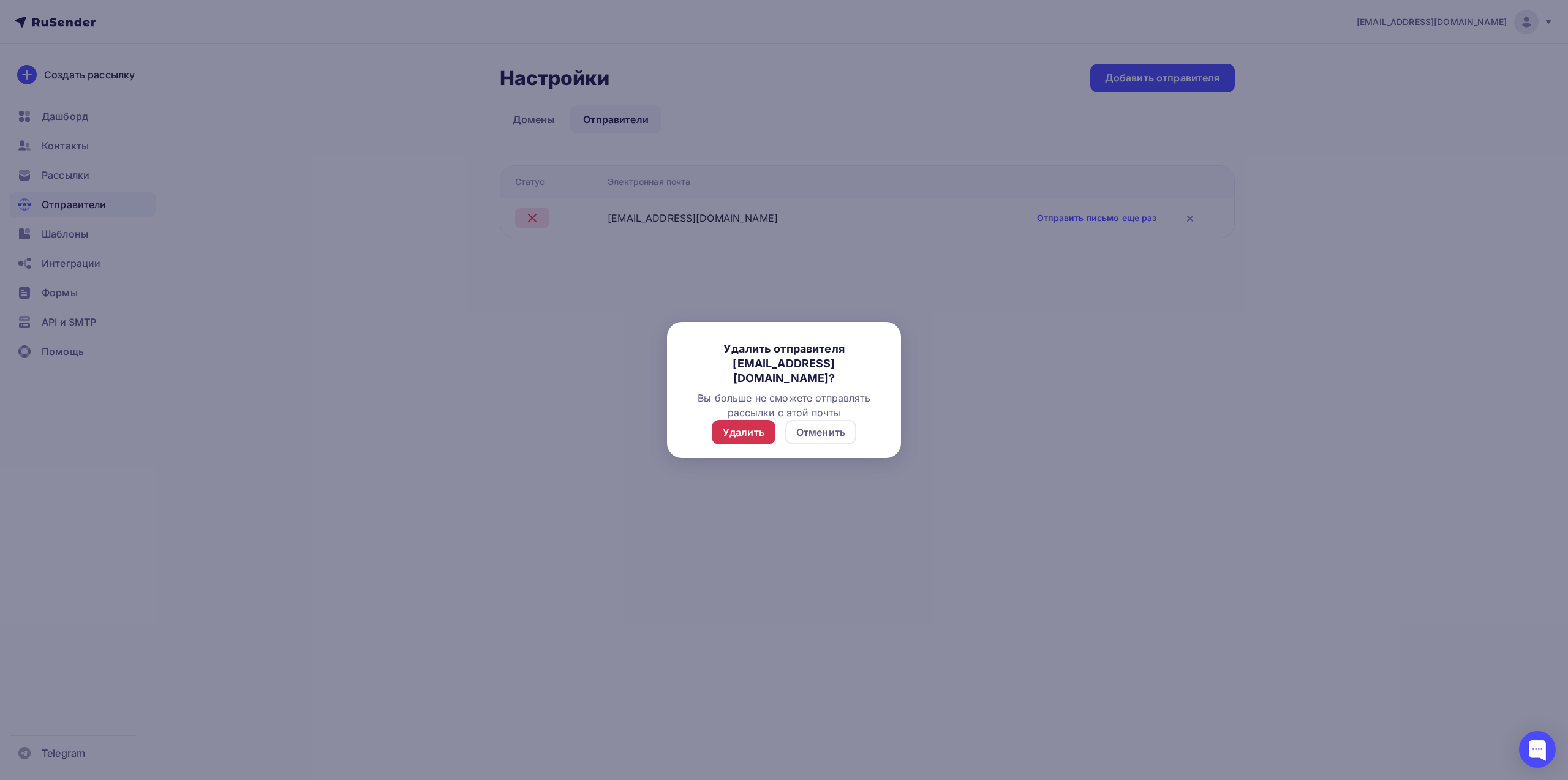
click at [745, 435] on div "Удалить" at bounding box center [744, 433] width 42 height 15
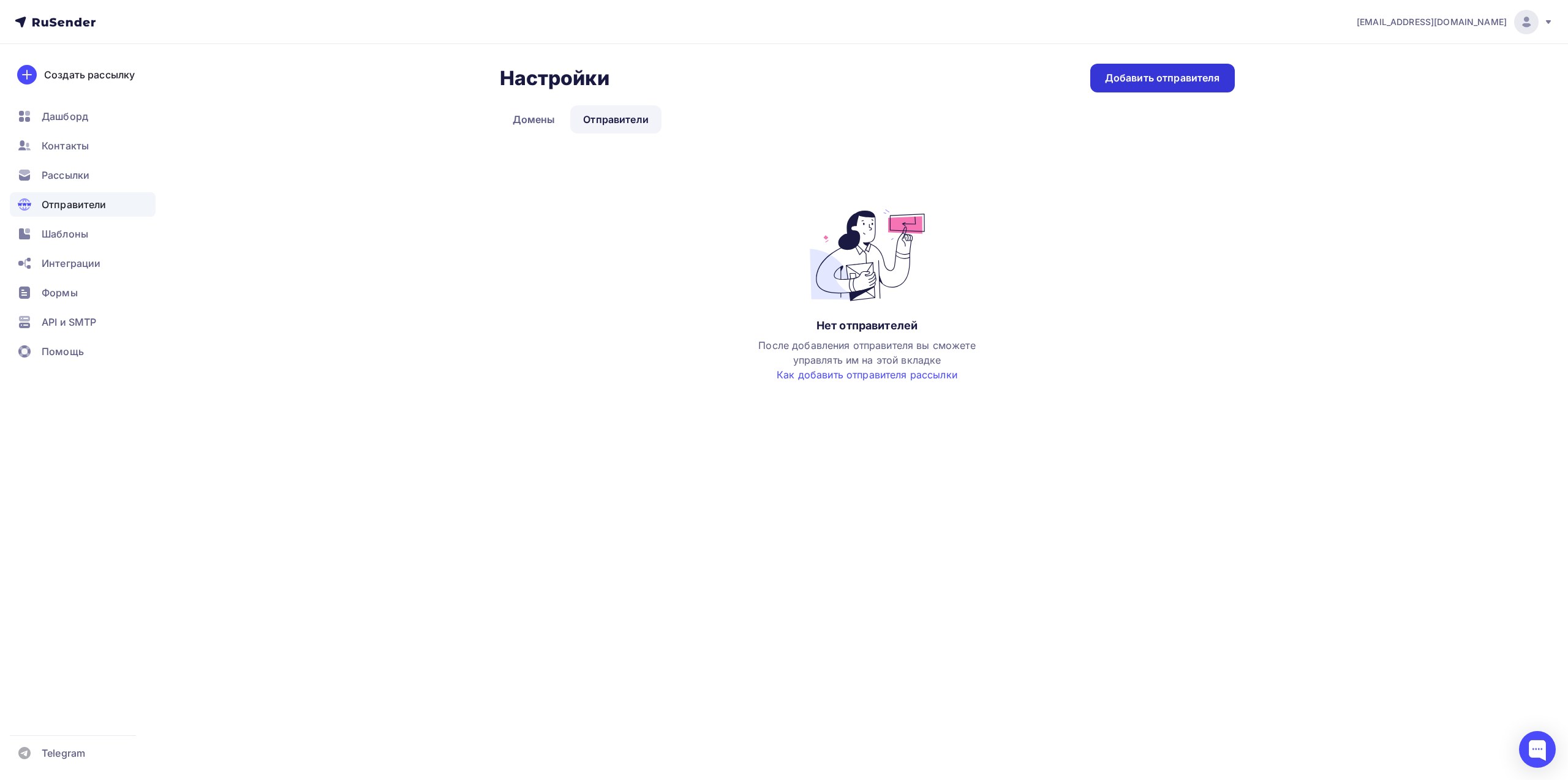
click at [1191, 84] on div "Добавить отправителя" at bounding box center [1162, 78] width 116 height 14
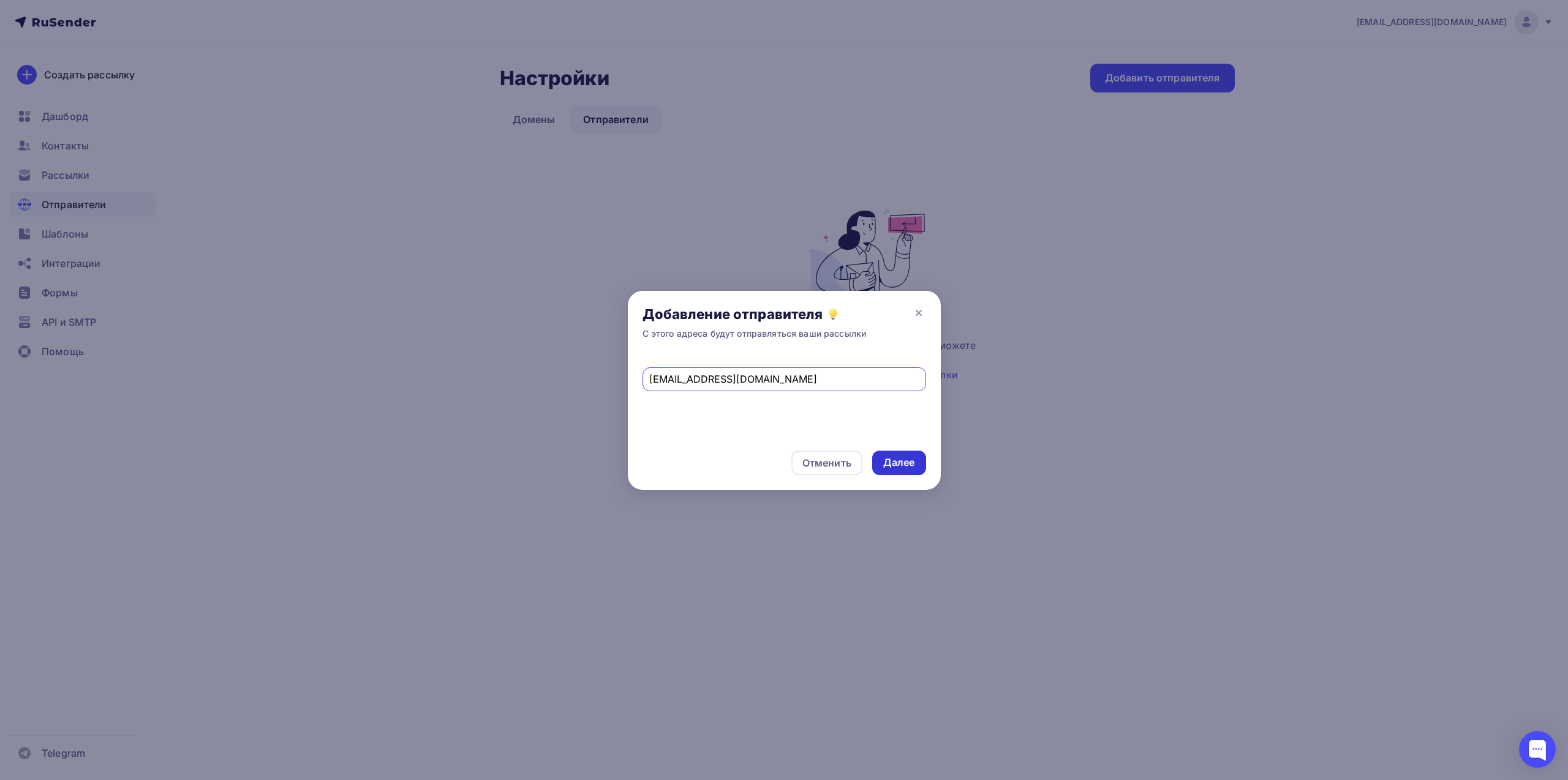
type input "[EMAIL_ADDRESS][DOMAIN_NAME]"
click at [905, 463] on div "Далее" at bounding box center [899, 463] width 32 height 14
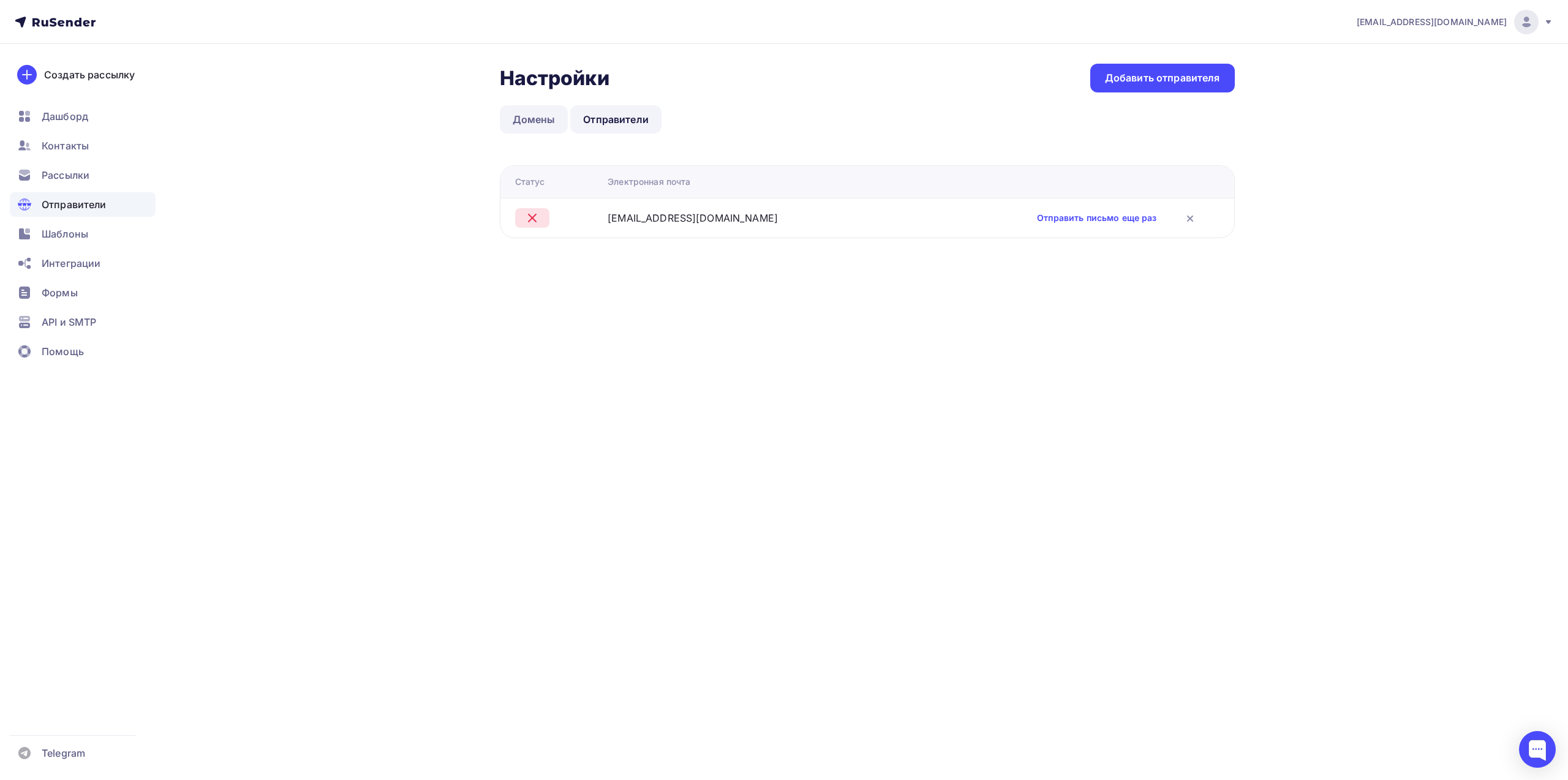
click at [547, 125] on link "Домены" at bounding box center [534, 120] width 69 height 28
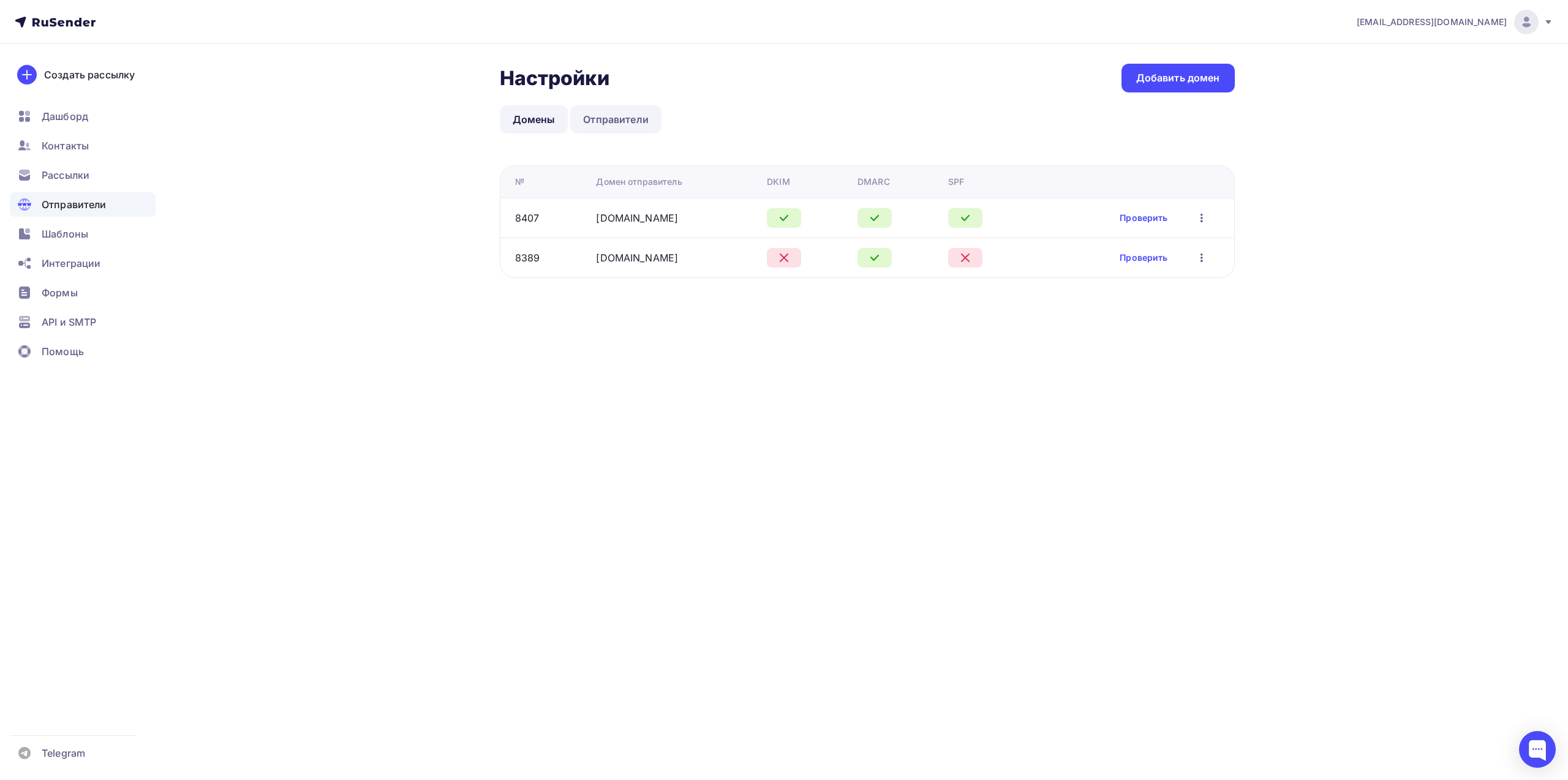
click at [619, 121] on link "Отправители" at bounding box center [616, 120] width 91 height 28
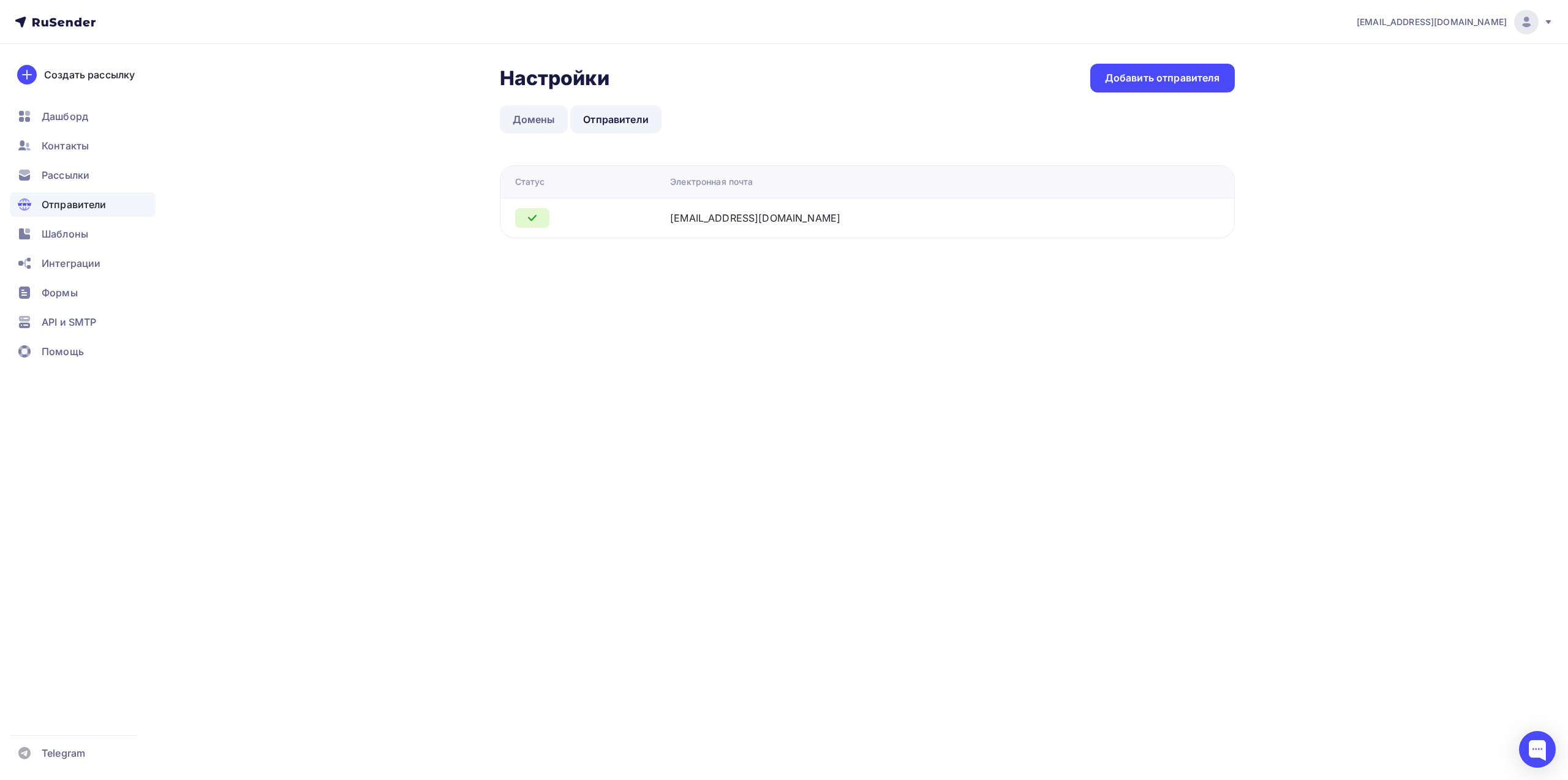
click at [527, 115] on link "Домены" at bounding box center [534, 120] width 69 height 28
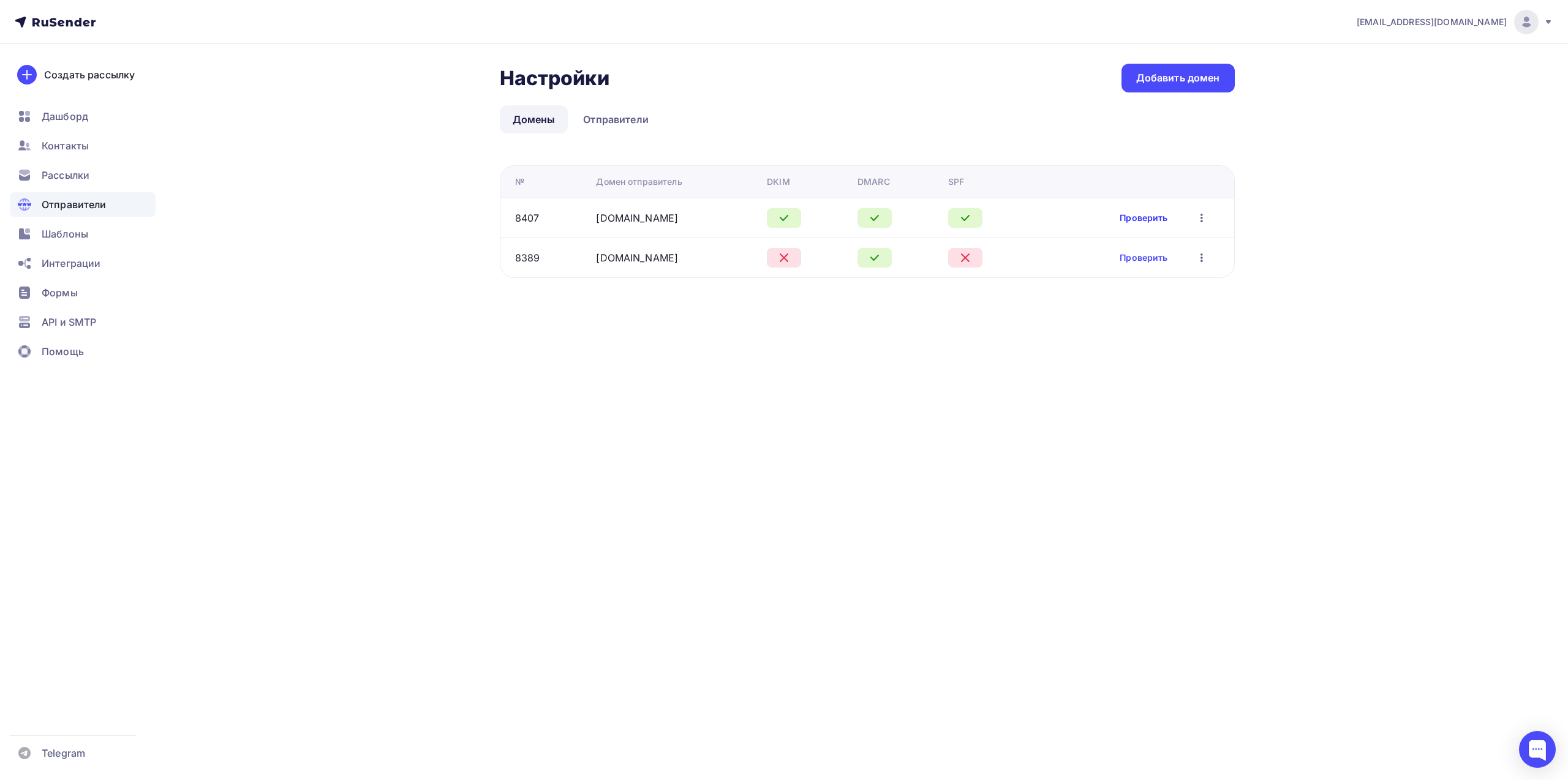
click at [1141, 218] on link "Проверить" at bounding box center [1144, 218] width 48 height 12
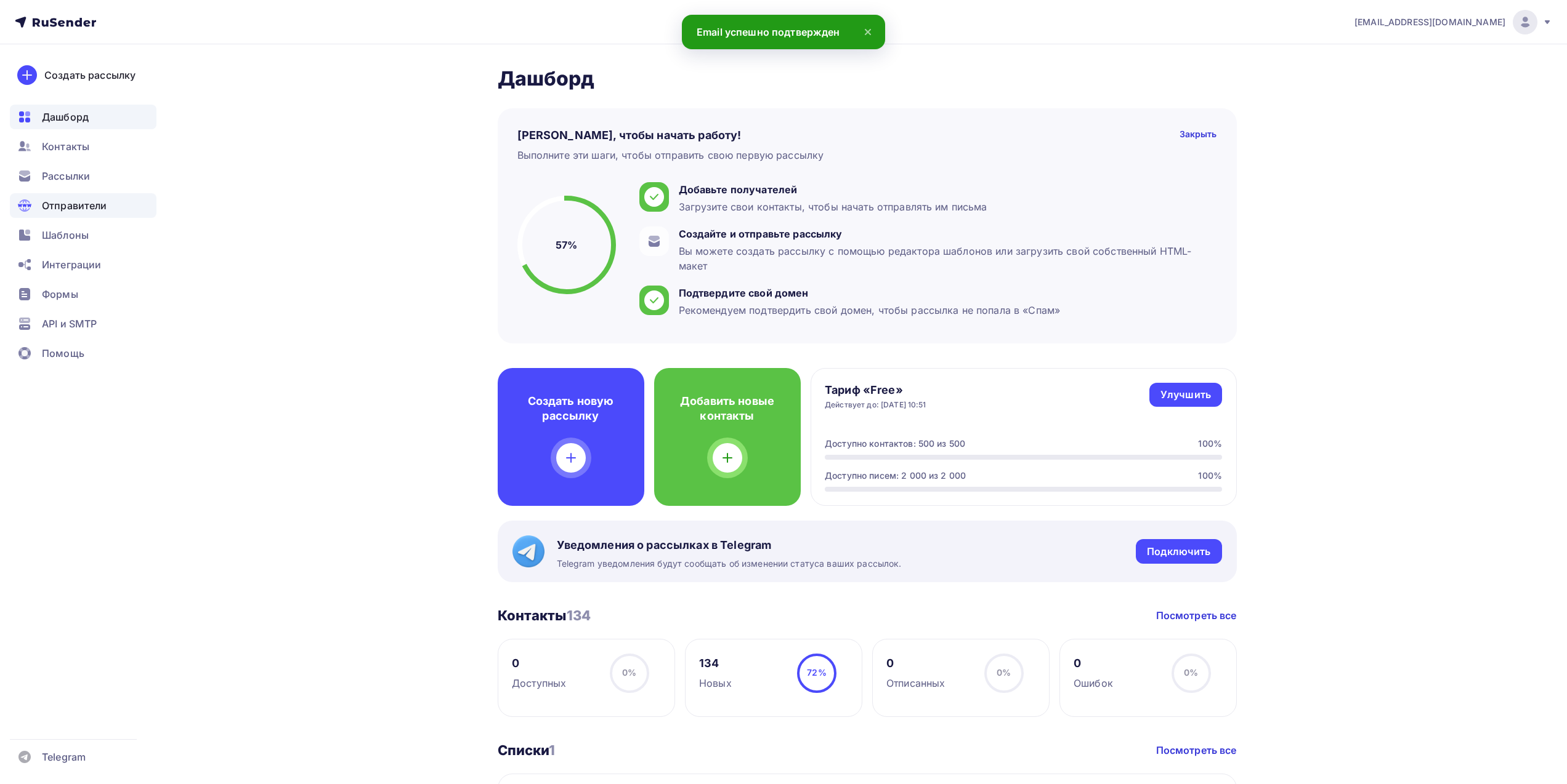
click at [76, 203] on span "Отправители" at bounding box center [74, 205] width 65 height 15
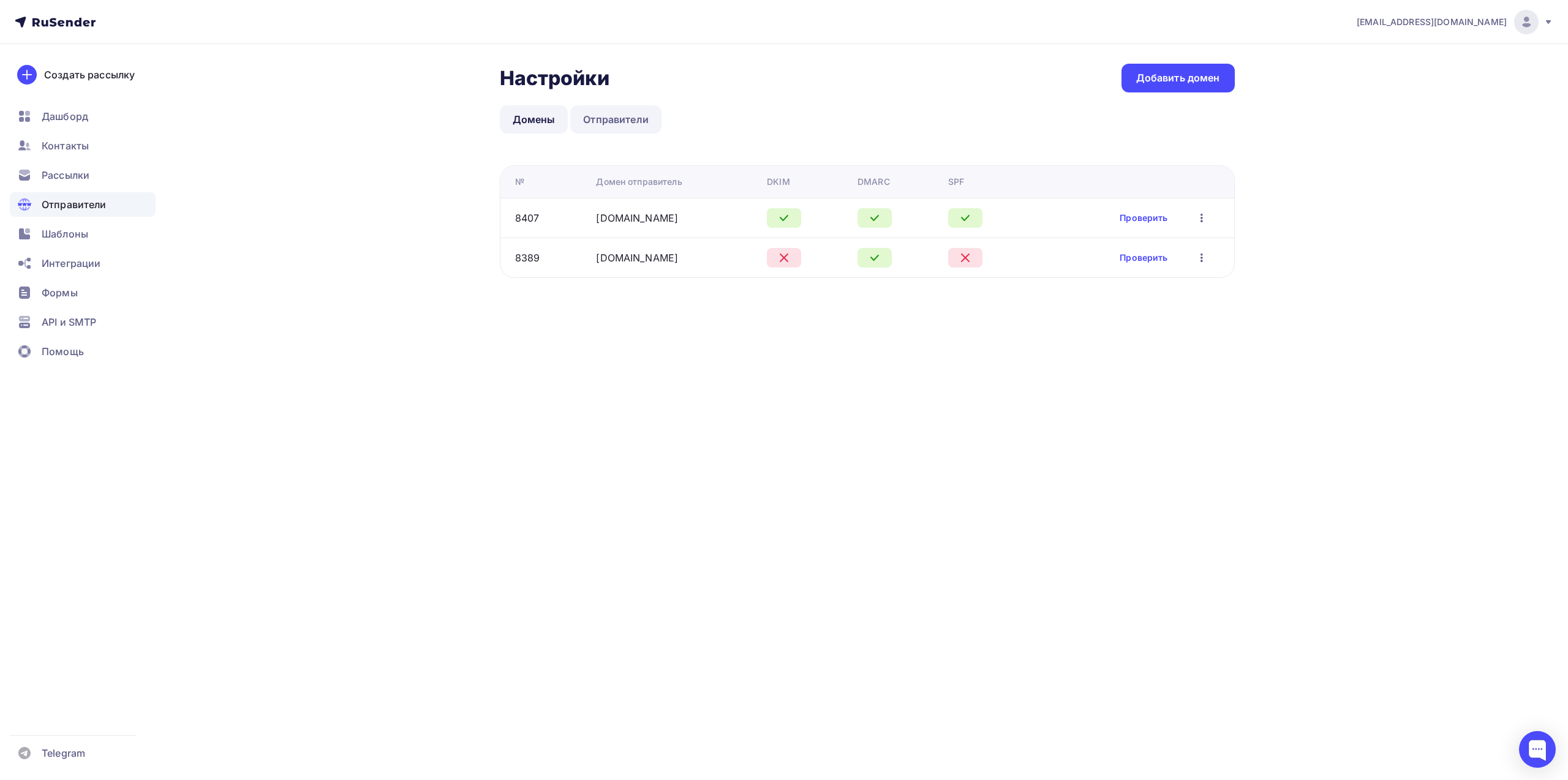
click at [611, 120] on link "Отправители" at bounding box center [616, 120] width 91 height 28
